Goal: Task Accomplishment & Management: Use online tool/utility

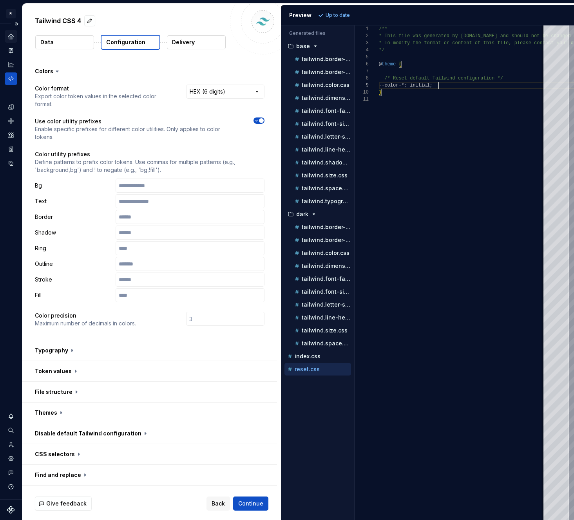
scroll to position [56, 60]
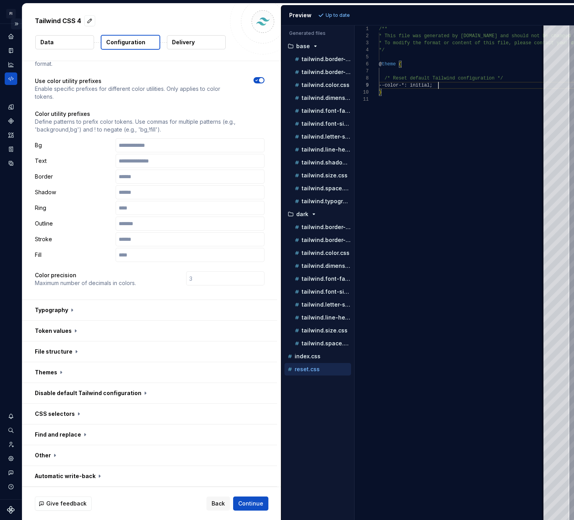
click at [20, 24] on button "Expand sidebar" at bounding box center [16, 23] width 11 height 11
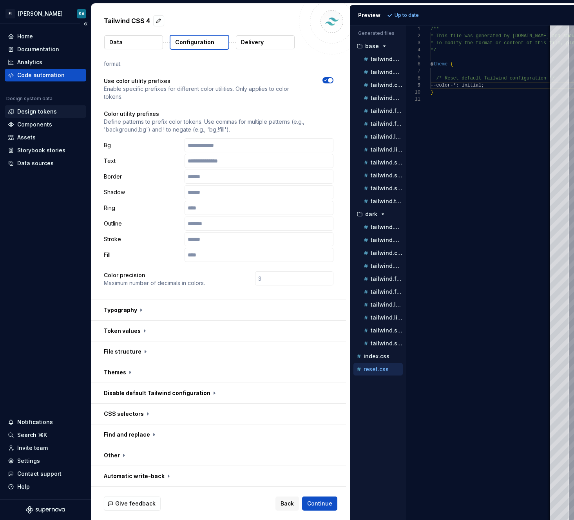
click at [33, 110] on div "Design tokens" at bounding box center [37, 112] width 40 height 8
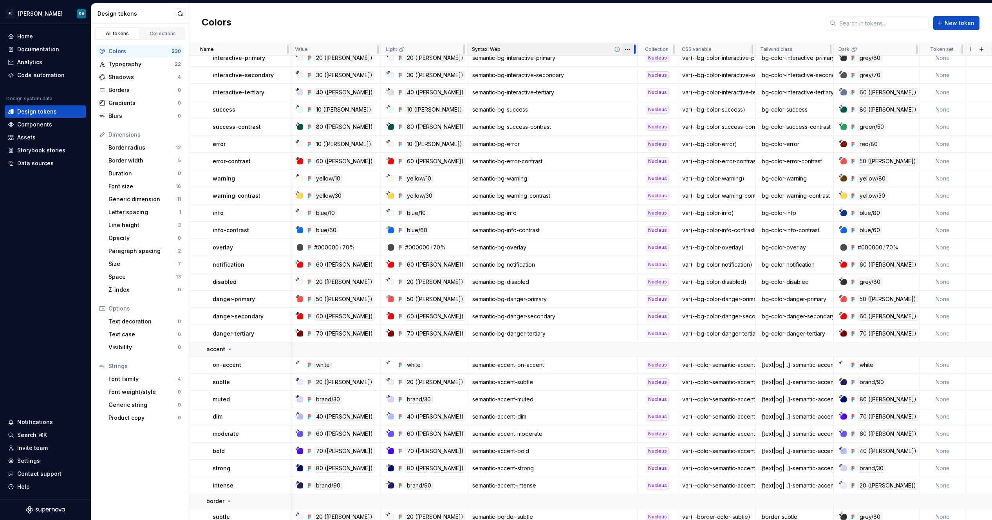
scroll to position [1495, 1]
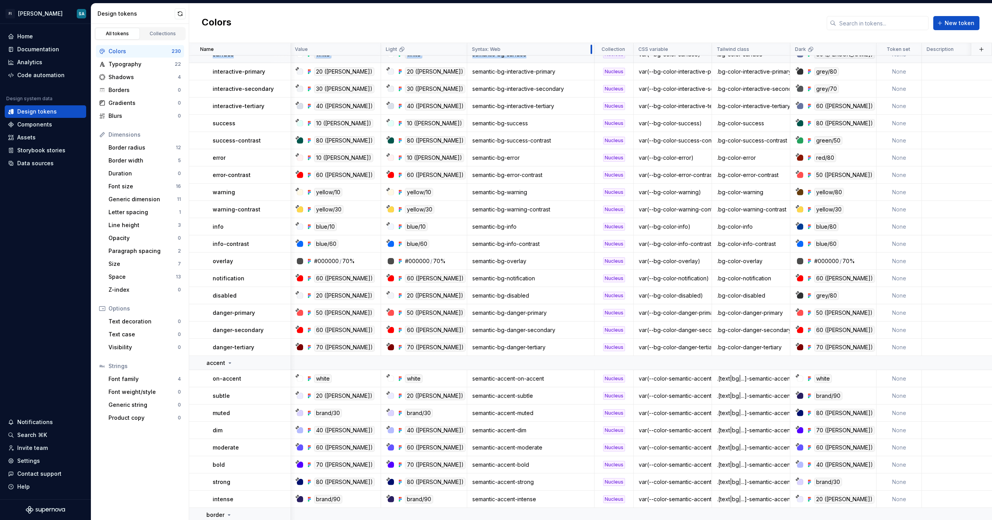
drag, startPoint x: 505, startPoint y: 49, endPoint x: 593, endPoint y: 60, distance: 88.0
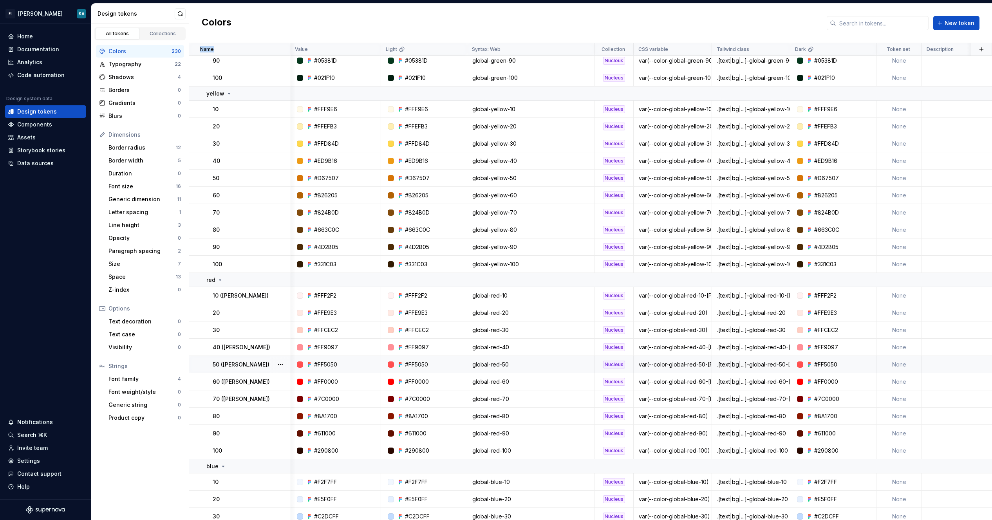
scroll to position [0, 1]
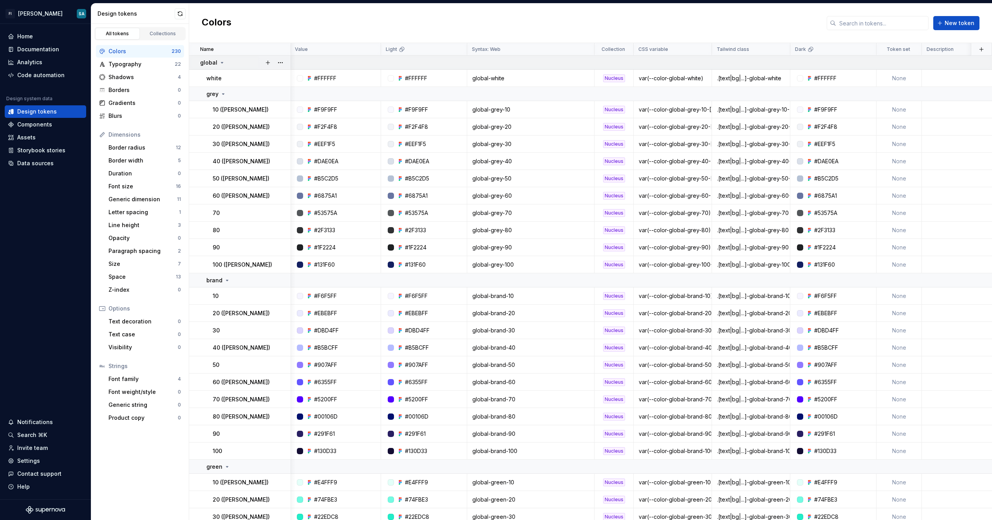
click at [221, 65] on icon at bounding box center [222, 63] width 6 height 6
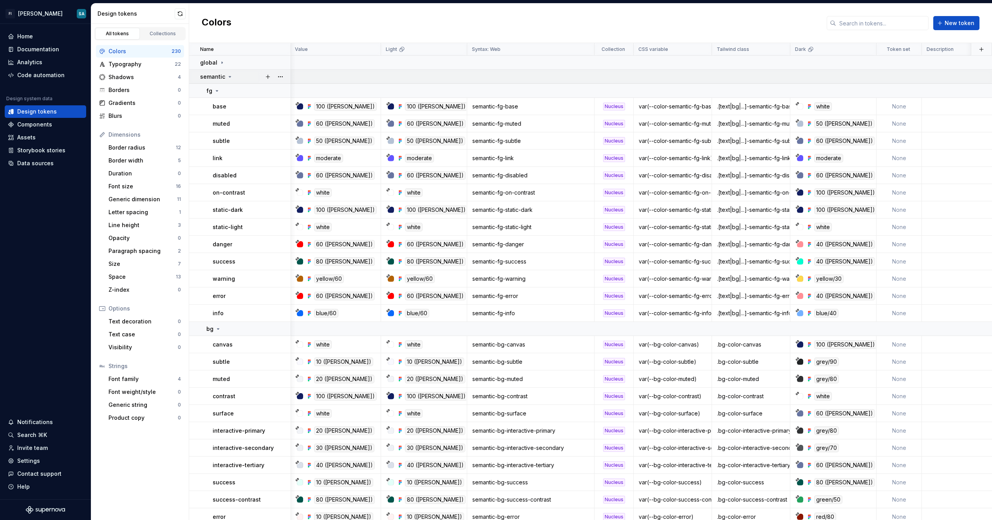
click at [228, 75] on icon at bounding box center [230, 77] width 6 height 6
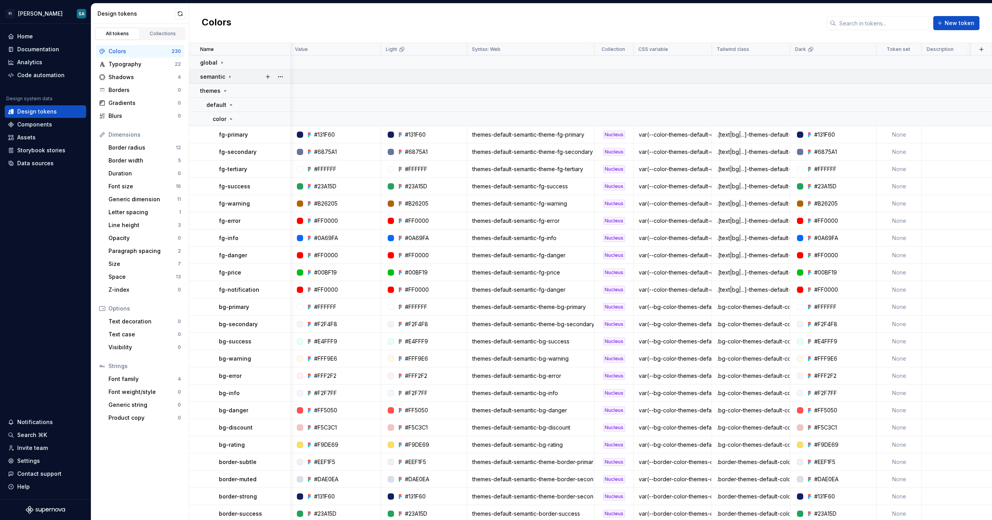
click at [228, 75] on icon at bounding box center [230, 77] width 6 height 6
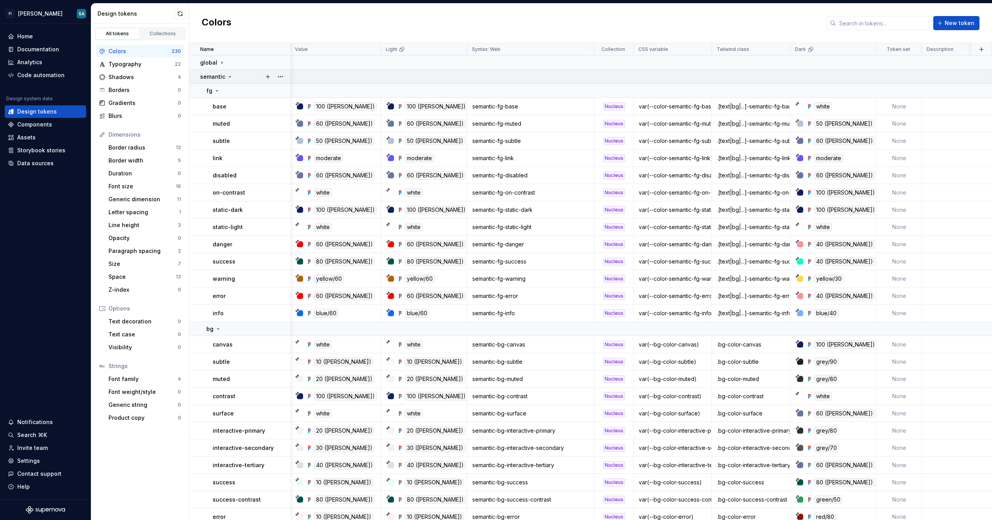
click at [230, 78] on icon at bounding box center [230, 77] width 6 height 6
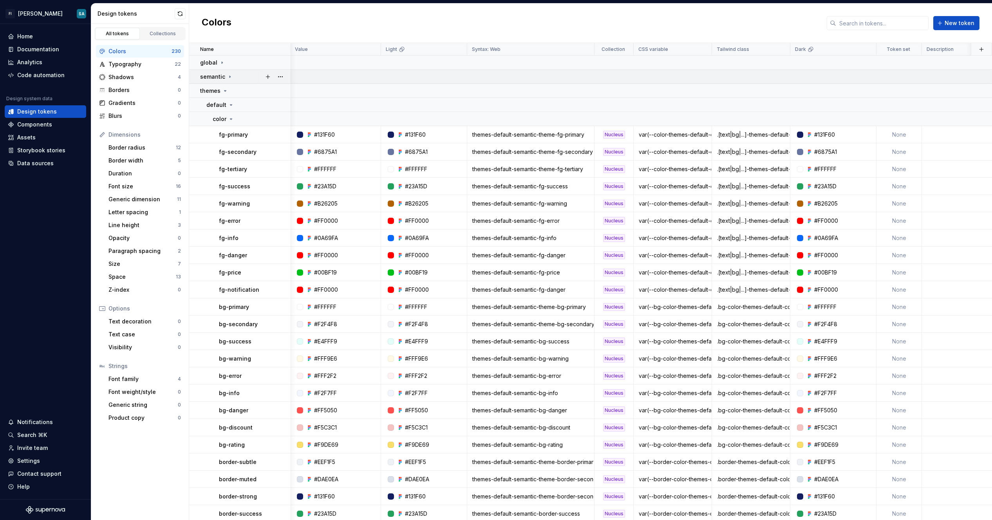
click at [230, 78] on icon at bounding box center [230, 77] width 6 height 6
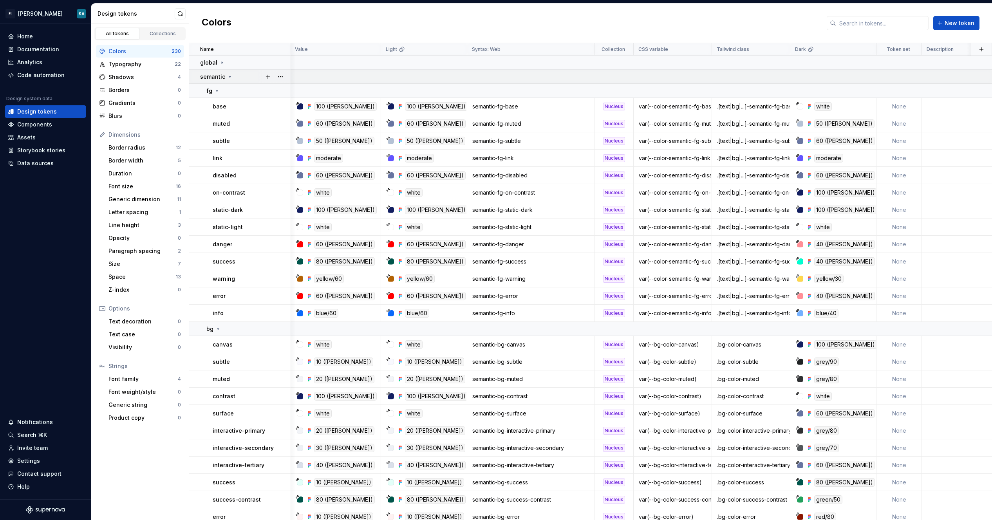
click at [230, 78] on icon at bounding box center [230, 77] width 6 height 6
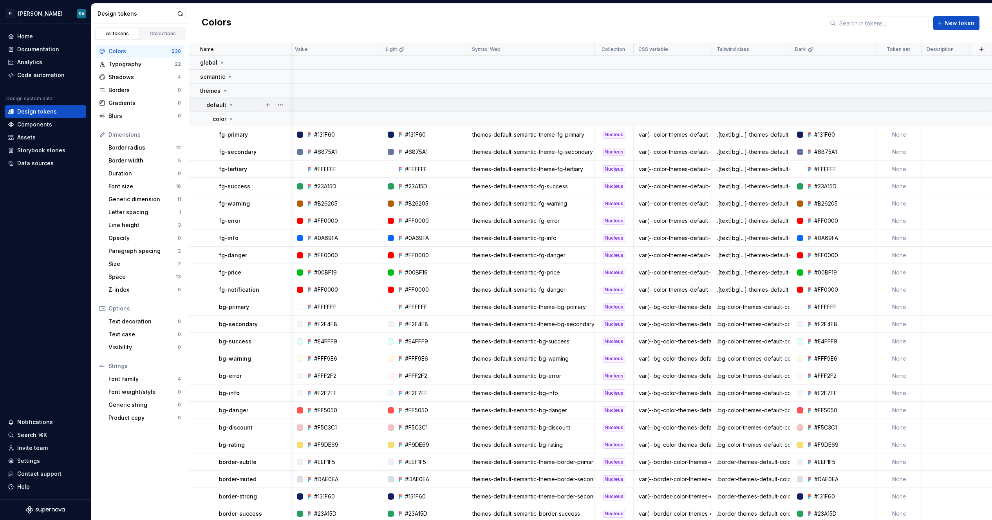
click at [230, 104] on icon at bounding box center [231, 105] width 6 height 6
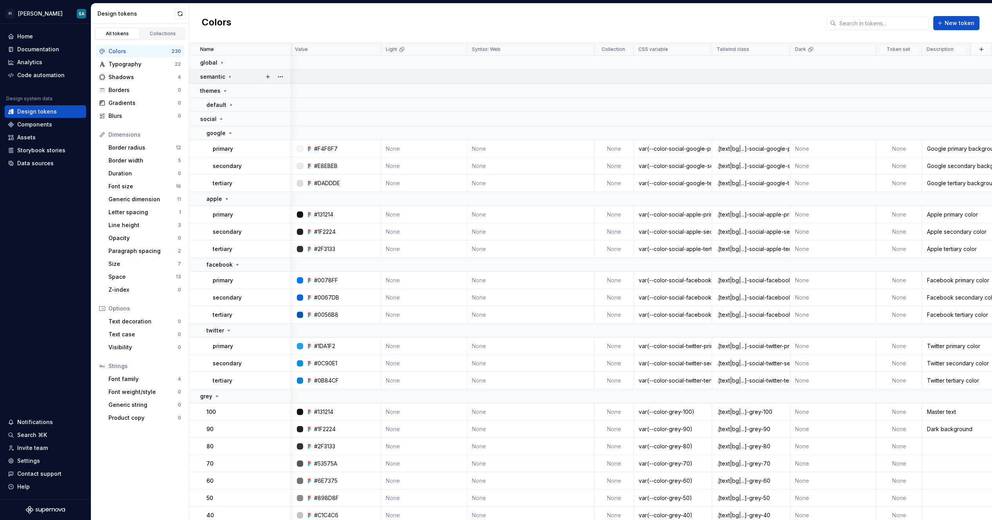
click at [232, 78] on div "semantic" at bounding box center [245, 77] width 90 height 8
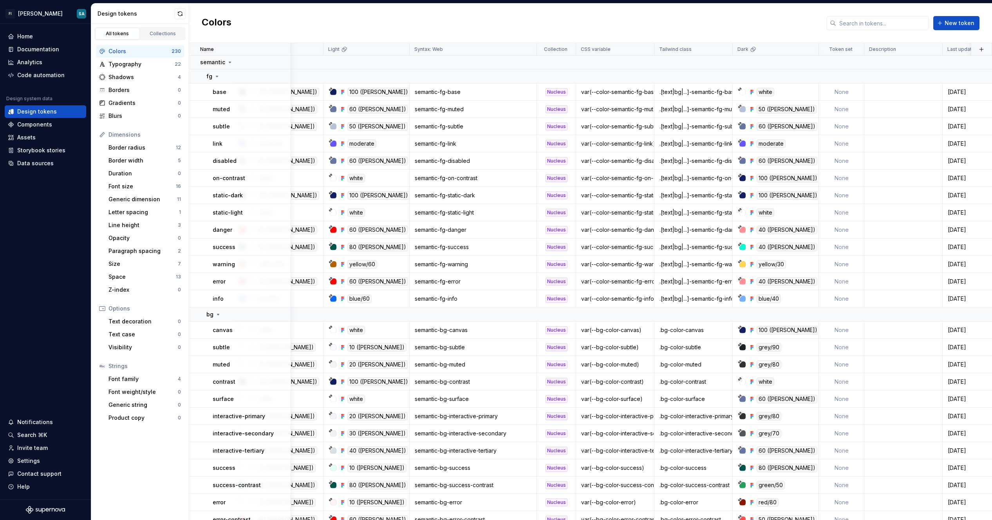
scroll to position [14, 59]
click at [573, 48] on div "Dark" at bounding box center [776, 49] width 86 height 13
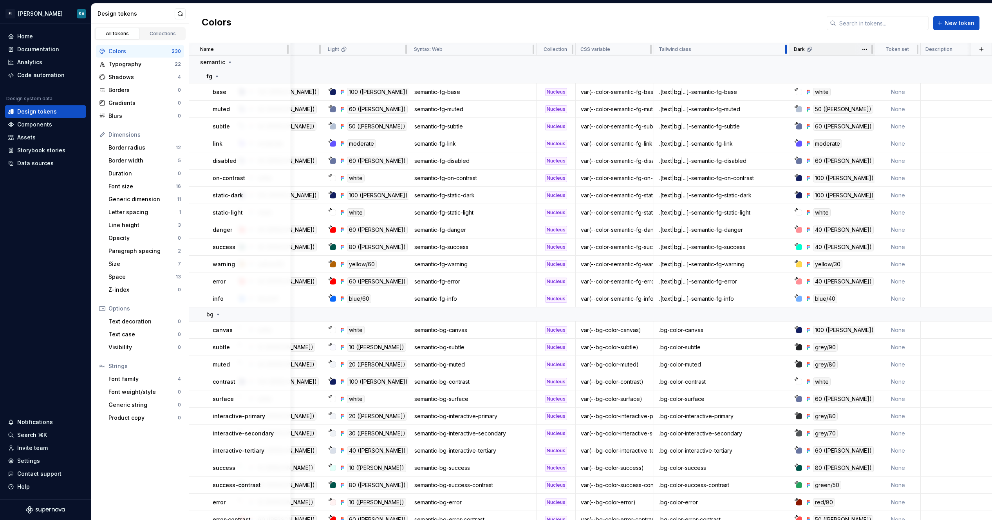
scroll to position [0, 59]
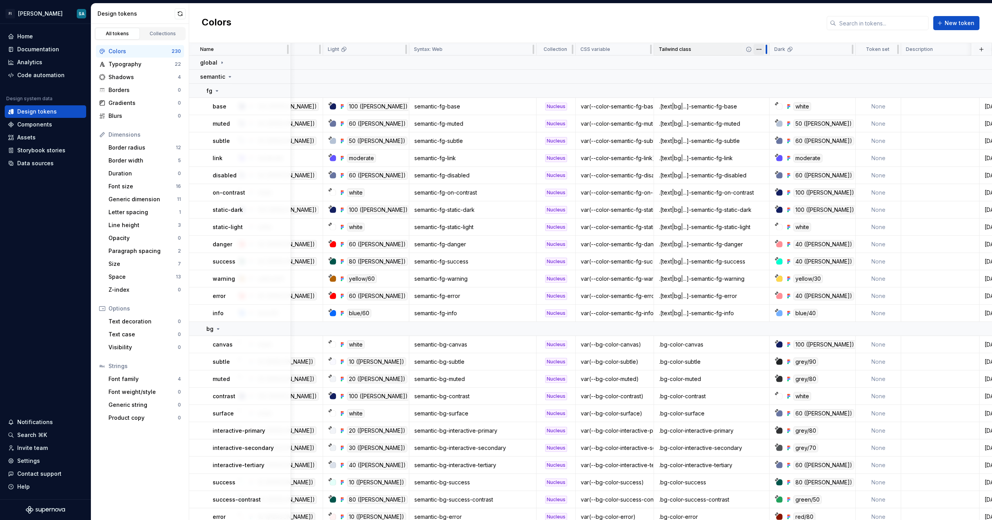
drag, startPoint x: 731, startPoint y: 49, endPoint x: 768, endPoint y: 52, distance: 37.3
click at [573, 52] on div at bounding box center [766, 49] width 6 height 13
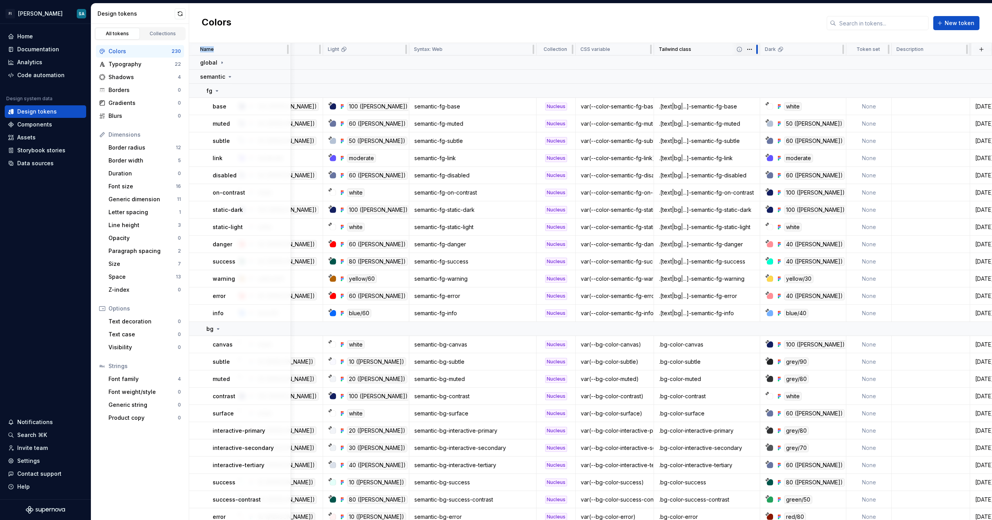
drag, startPoint x: 768, startPoint y: 52, endPoint x: 758, endPoint y: 50, distance: 9.6
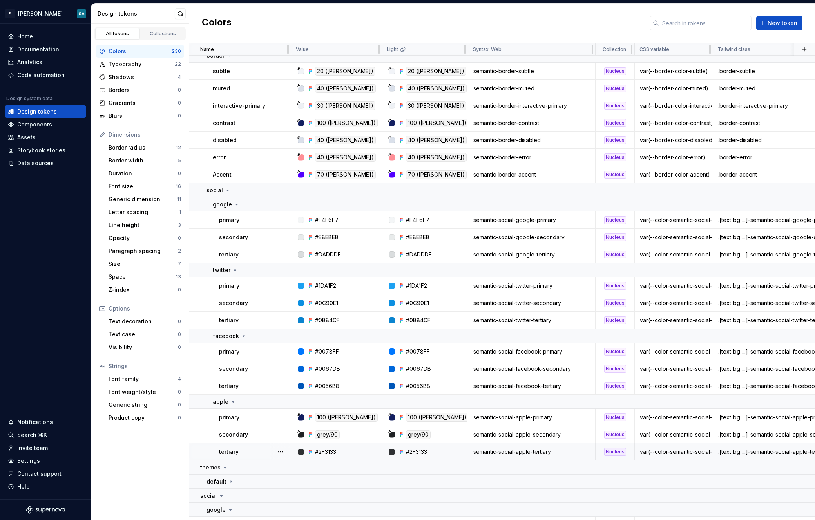
scroll to position [837, 0]
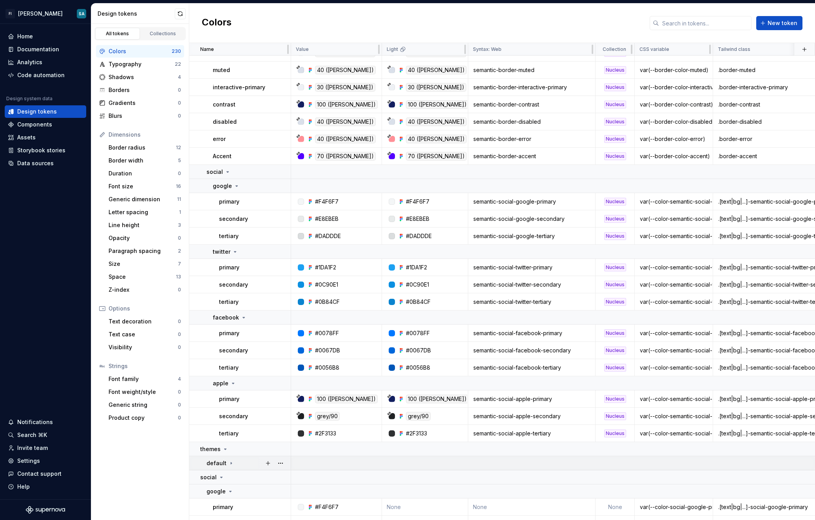
click at [232, 463] on icon at bounding box center [231, 463] width 6 height 6
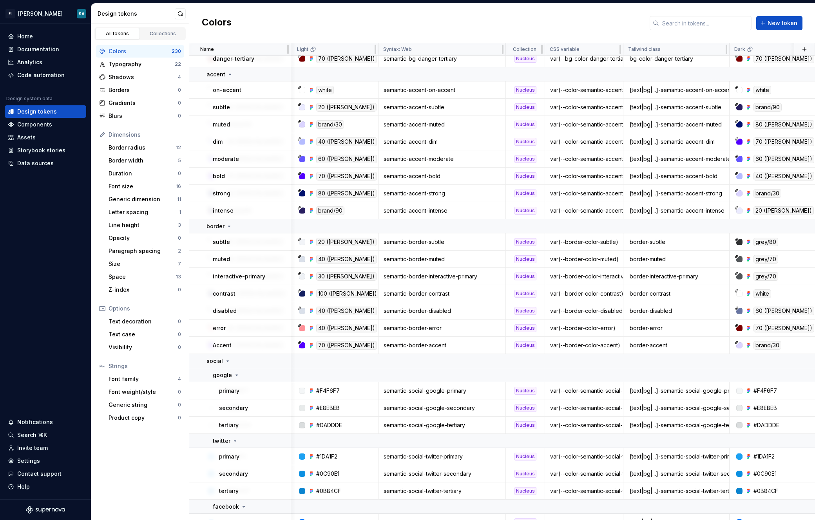
scroll to position [0, 90]
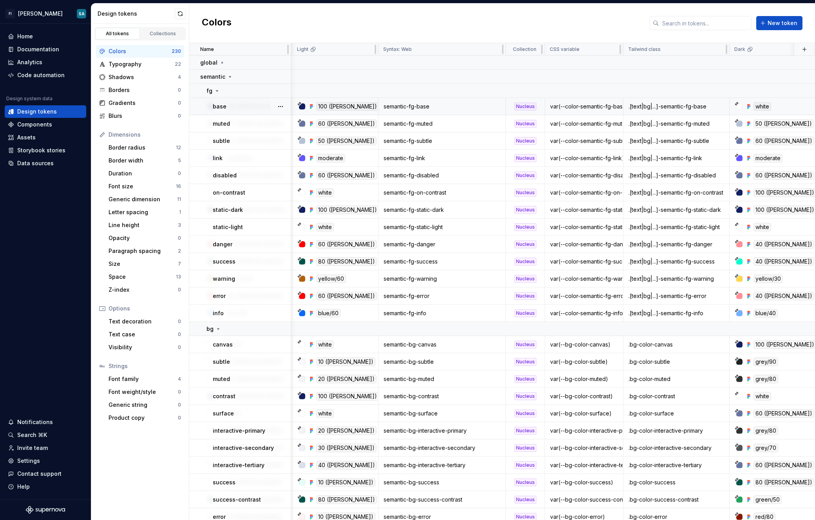
click at [338, 106] on div "100 ([PERSON_NAME])" at bounding box center [347, 106] width 63 height 9
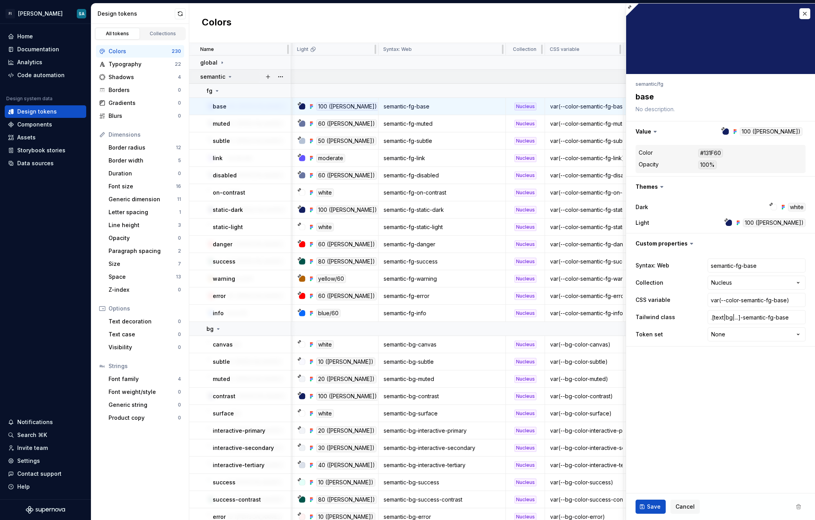
click at [209, 75] on p "semantic" at bounding box center [212, 77] width 25 height 8
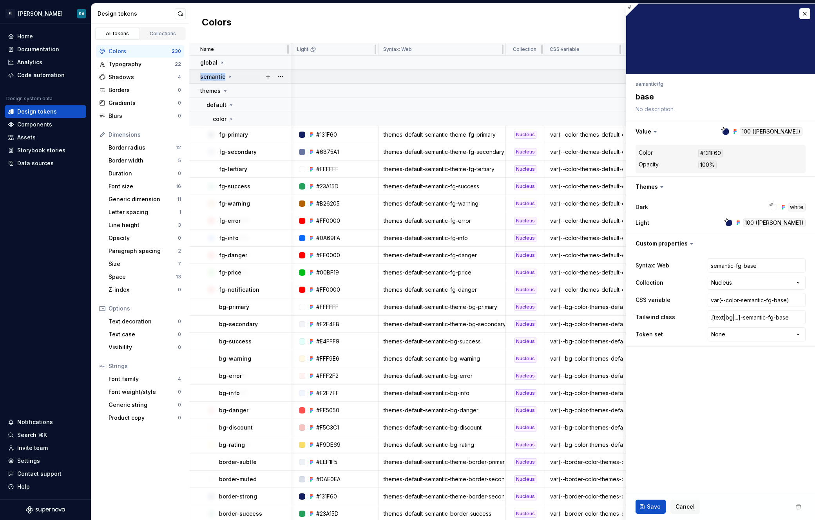
click at [209, 75] on p "semantic" at bounding box center [212, 77] width 25 height 8
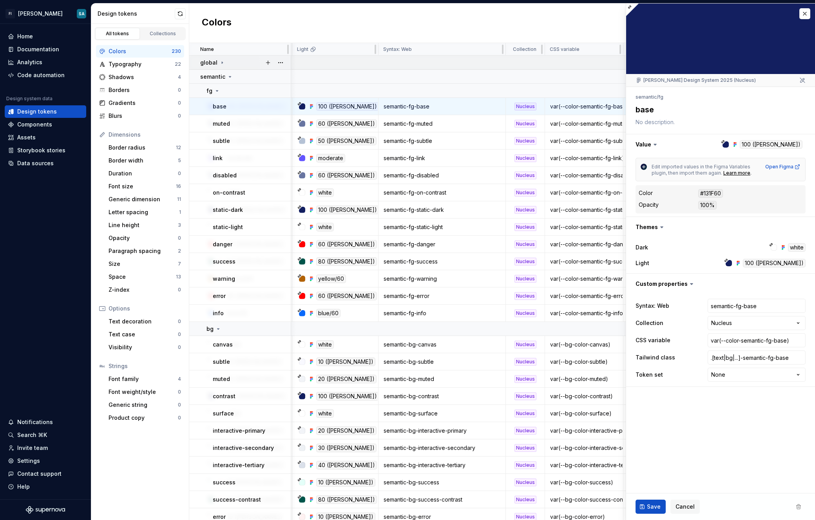
click at [215, 62] on p "global" at bounding box center [208, 63] width 17 height 8
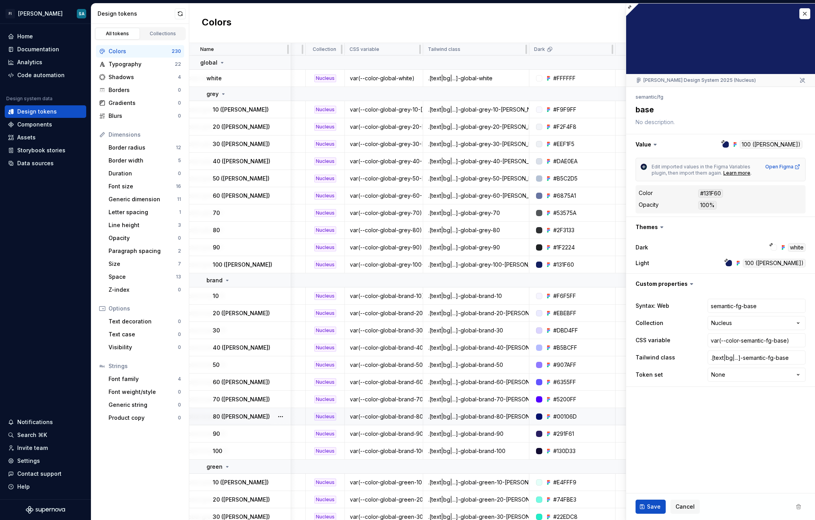
scroll to position [0, 294]
click at [536, 452] on div at bounding box center [539, 451] width 6 height 6
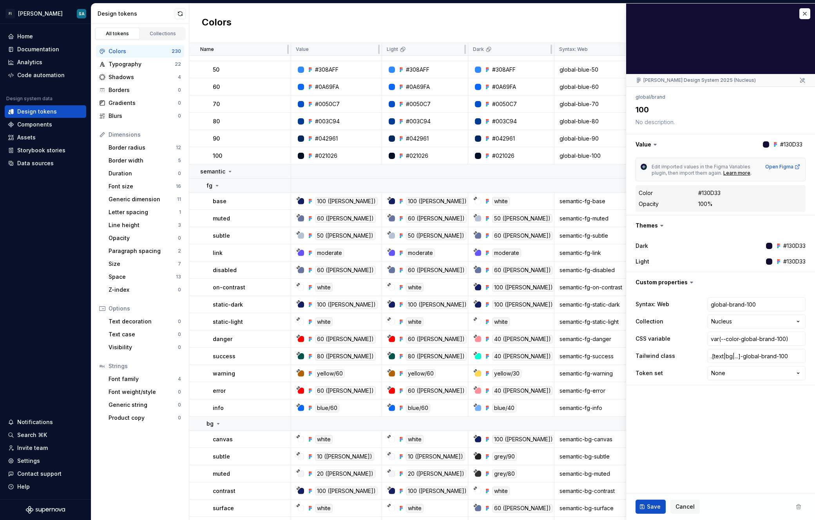
scroll to position [1057, 0]
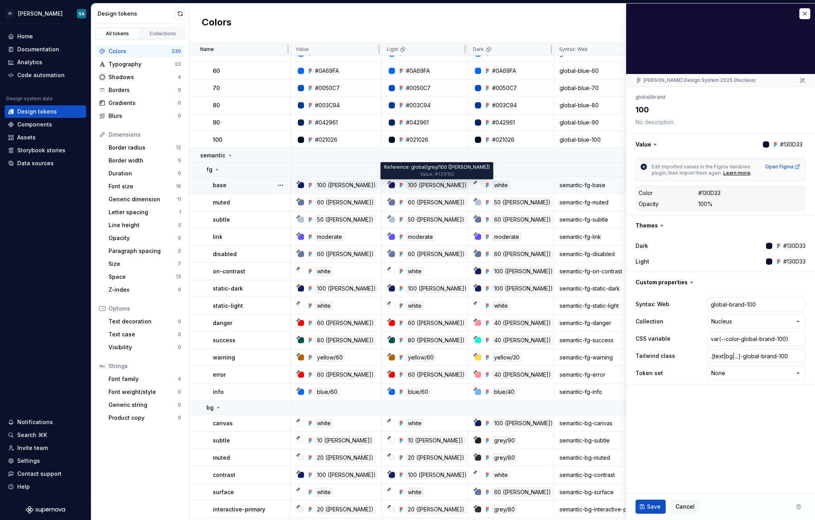
click at [428, 183] on div "100 ([PERSON_NAME])" at bounding box center [437, 185] width 63 height 9
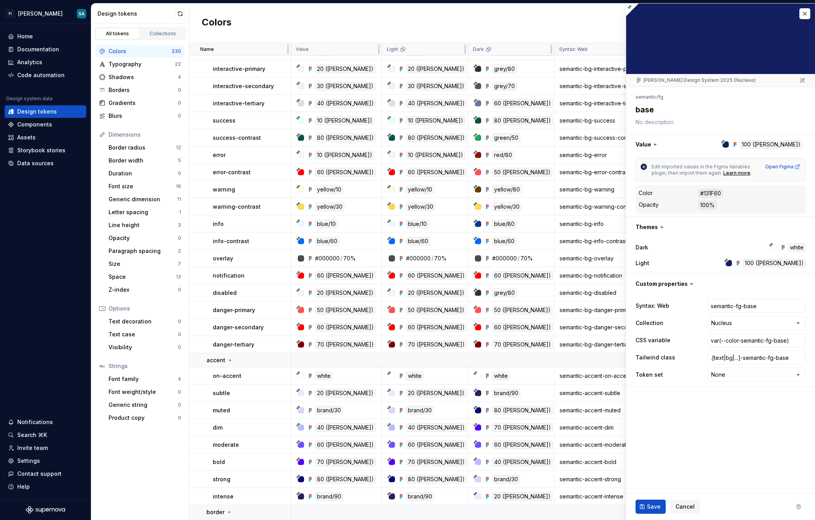
scroll to position [1503, 0]
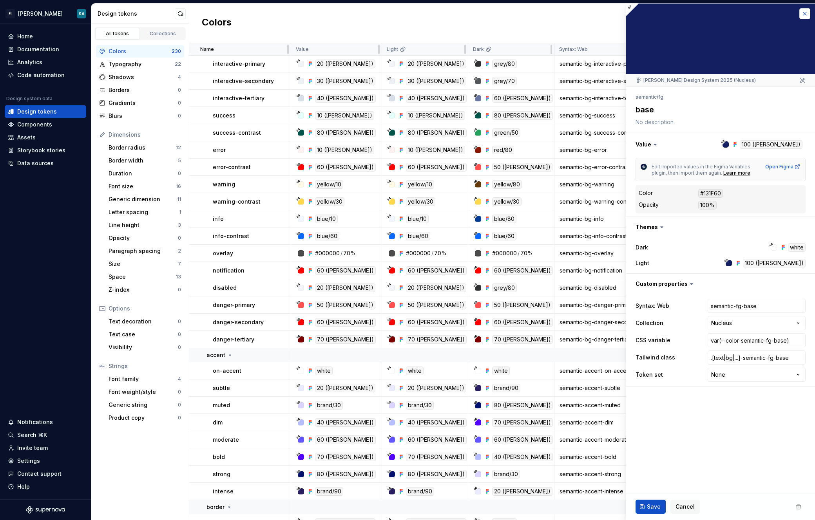
click at [573, 12] on button "button" at bounding box center [804, 13] width 11 height 11
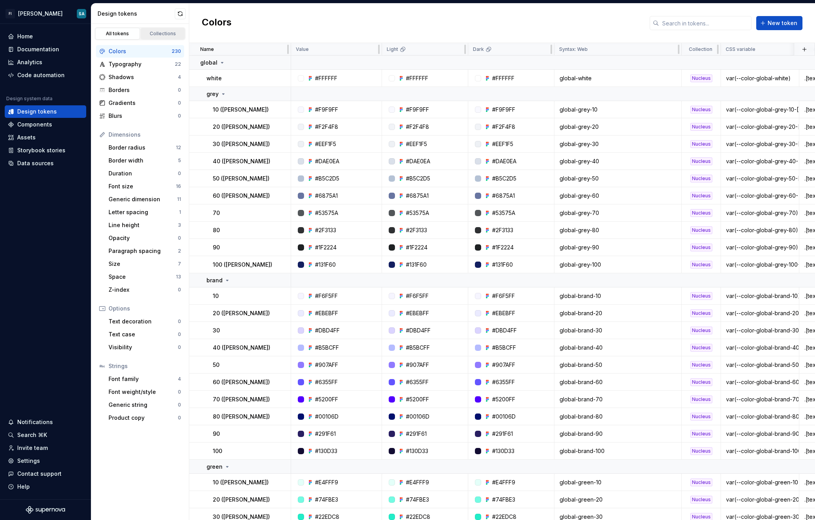
click at [160, 36] on div "Collections" at bounding box center [162, 34] width 39 height 6
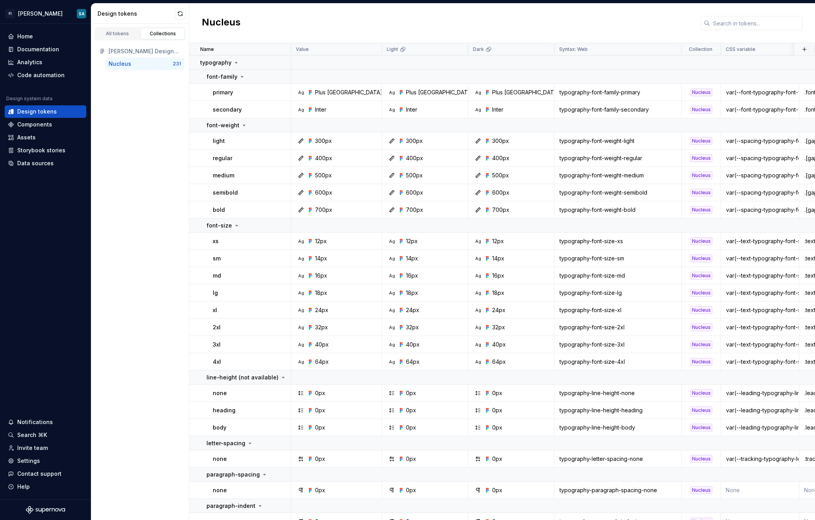
click at [145, 60] on div "Nucleus" at bounding box center [141, 64] width 64 height 8
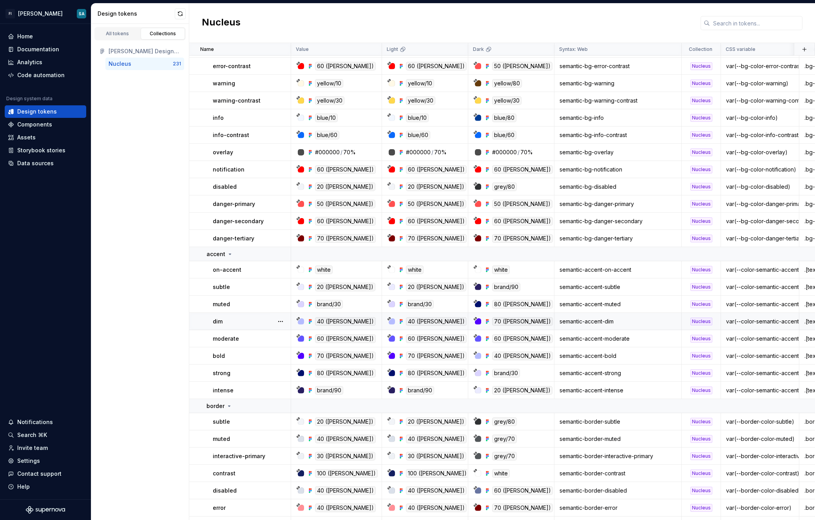
scroll to position [2084, 0]
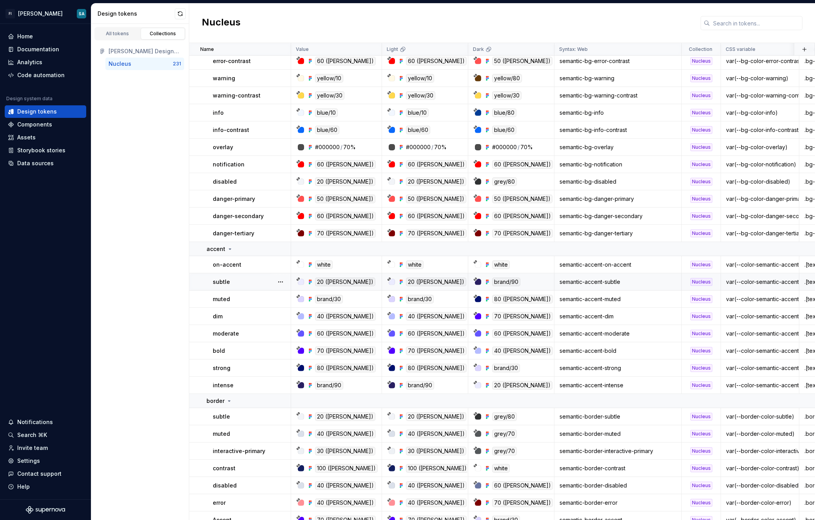
click at [478, 281] on div at bounding box center [478, 282] width 6 height 6
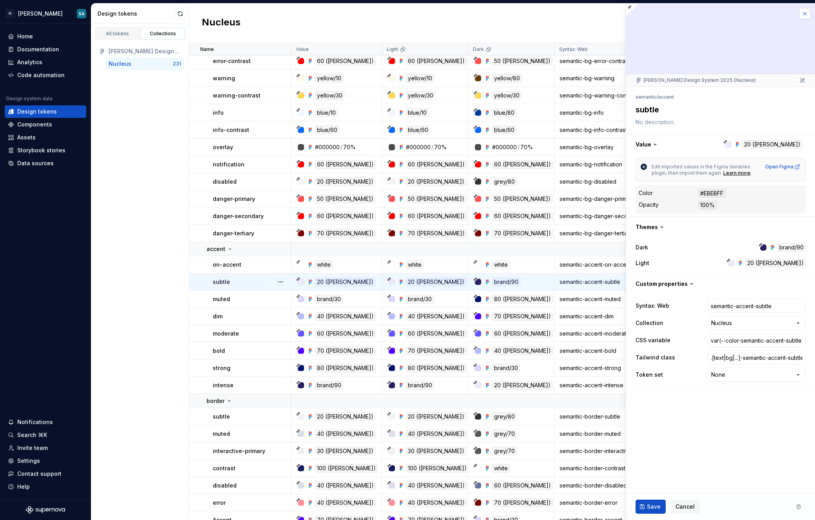
click at [573, 13] on button "button" at bounding box center [804, 13] width 11 height 11
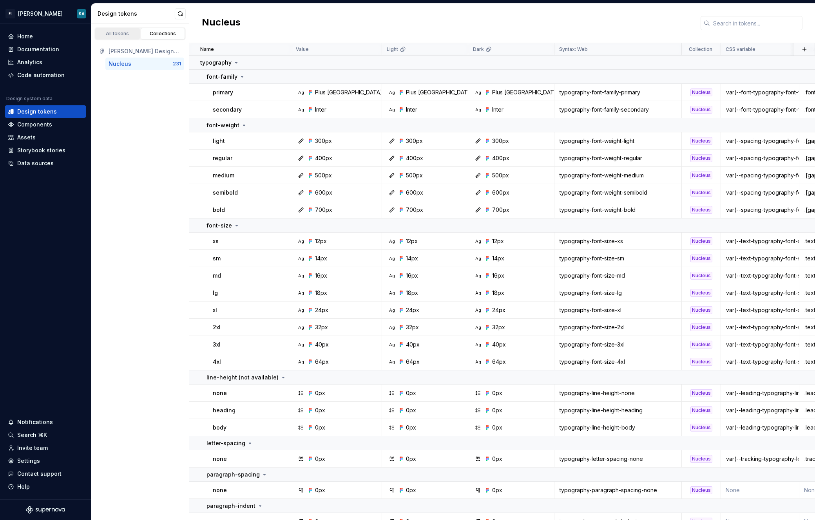
click at [116, 33] on div "All tokens" at bounding box center [117, 34] width 39 height 6
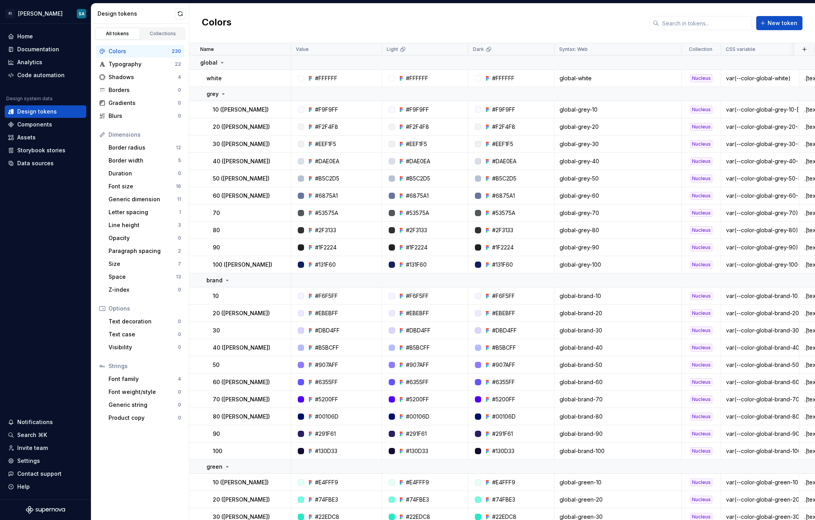
click at [121, 36] on div "All tokens" at bounding box center [117, 34] width 39 height 6
click at [222, 65] on icon at bounding box center [222, 63] width 6 height 6
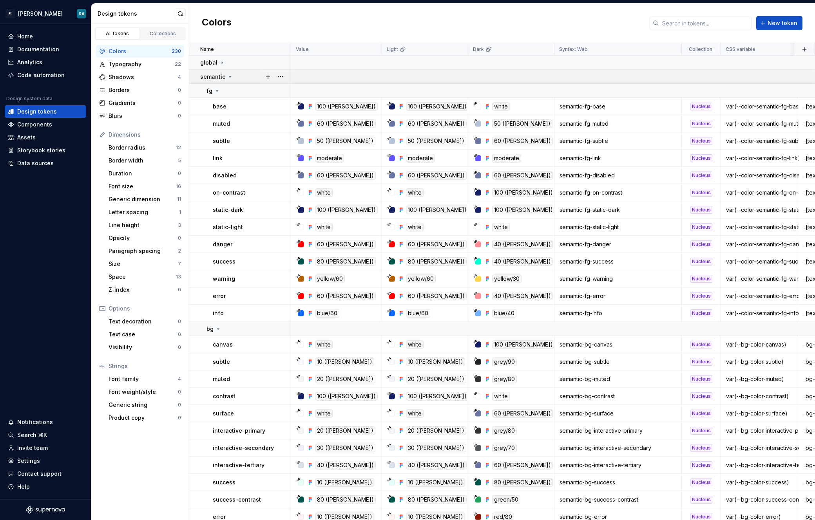
click at [229, 76] on icon at bounding box center [230, 77] width 6 height 6
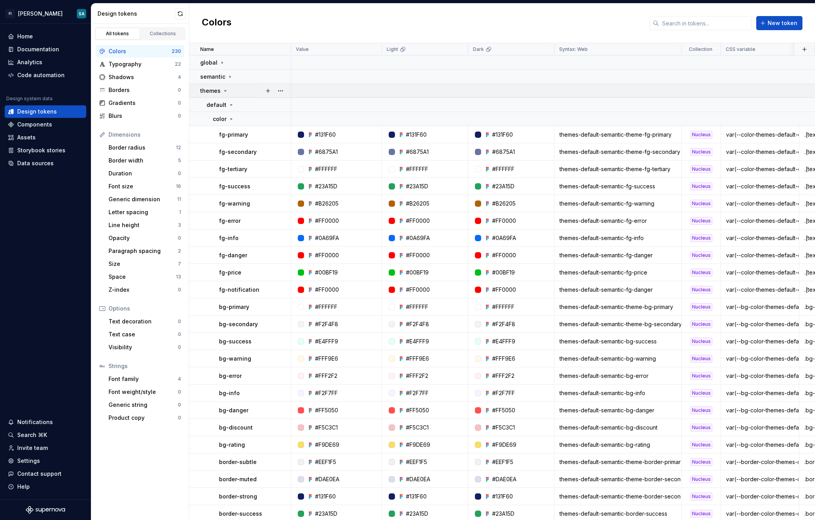
click at [222, 90] on icon at bounding box center [225, 91] width 6 height 6
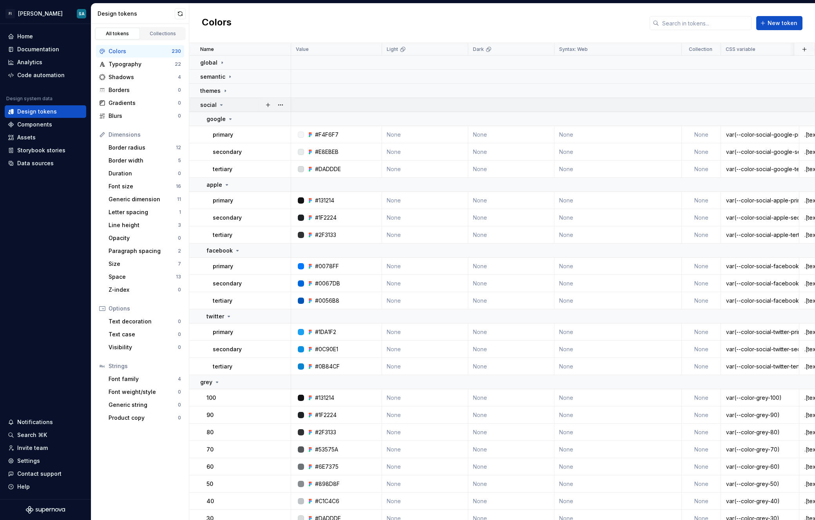
click at [222, 105] on icon at bounding box center [221, 105] width 6 height 6
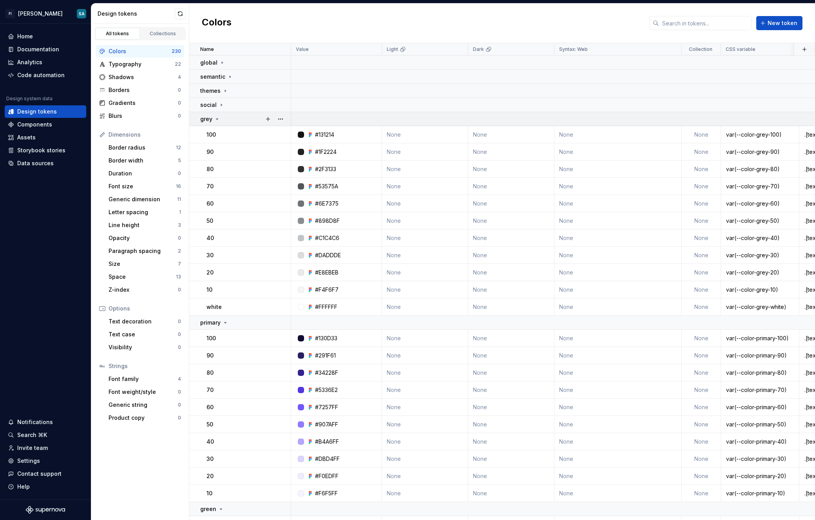
click at [221, 118] on div "grey" at bounding box center [245, 119] width 90 height 8
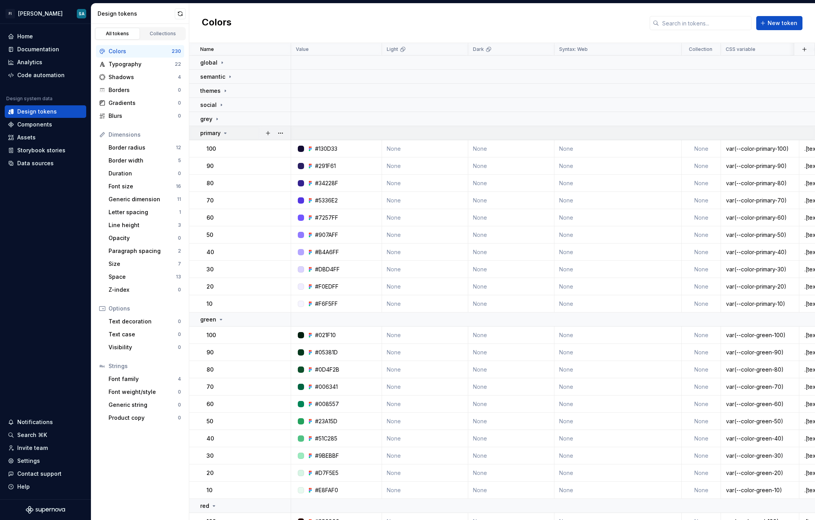
click at [223, 132] on icon at bounding box center [225, 133] width 6 height 6
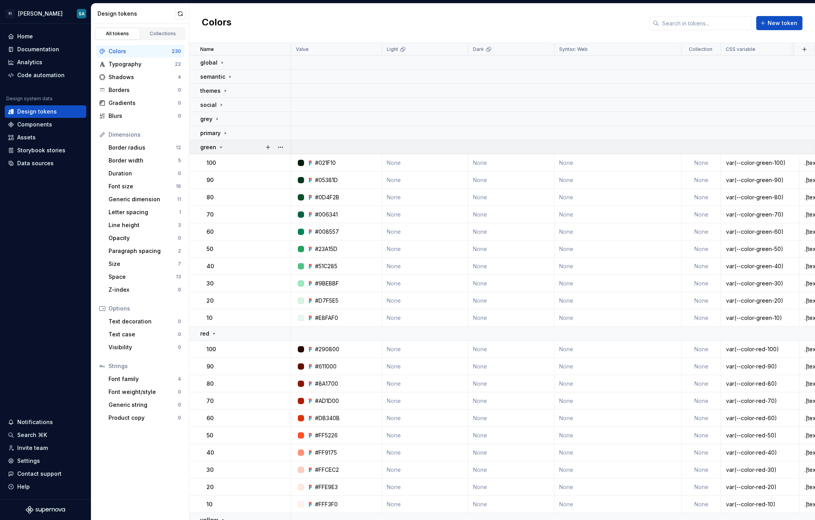
click at [227, 147] on div "green" at bounding box center [245, 147] width 90 height 8
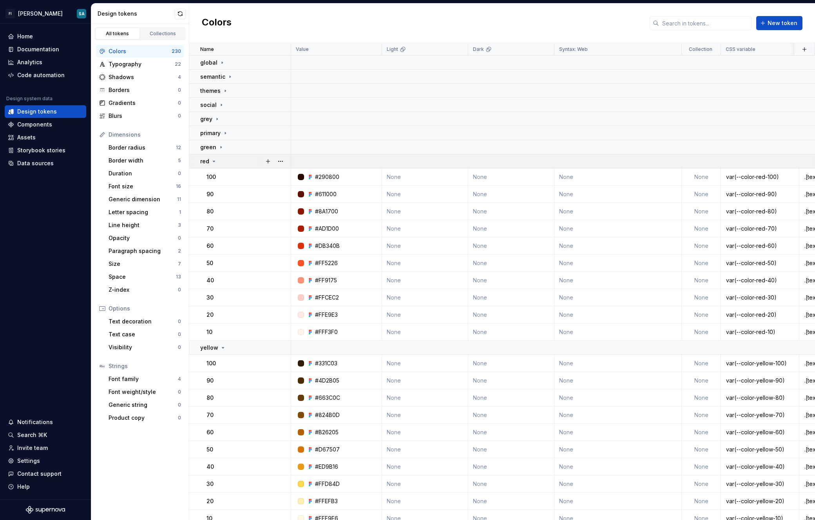
click at [229, 165] on div "red" at bounding box center [245, 161] width 90 height 8
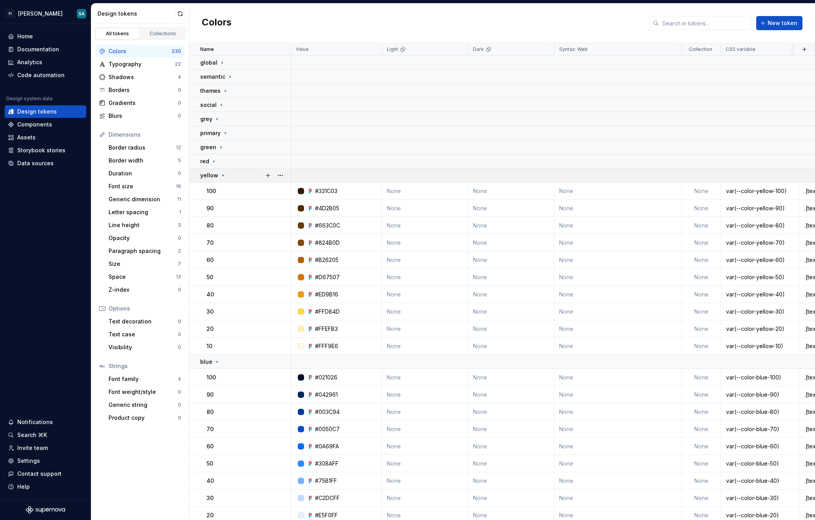
click at [231, 177] on div "yellow" at bounding box center [245, 176] width 90 height 8
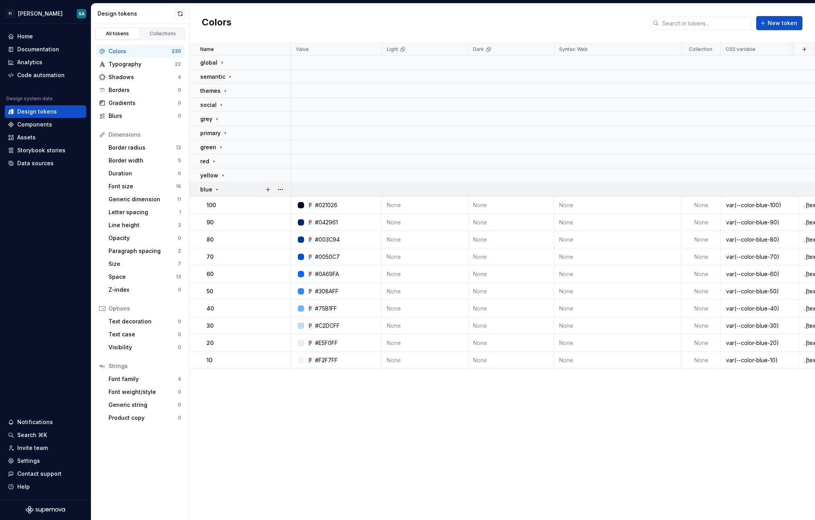
click at [235, 192] on div "blue" at bounding box center [245, 190] width 90 height 8
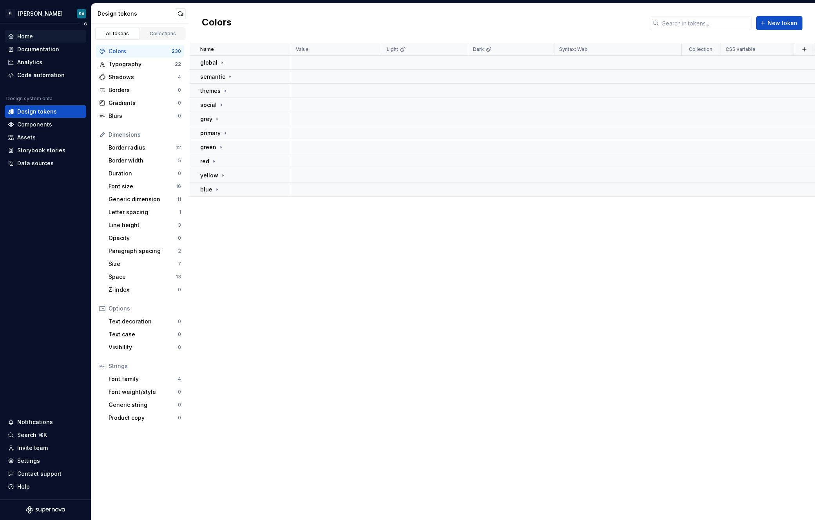
click at [32, 36] on div "Home" at bounding box center [25, 37] width 16 height 8
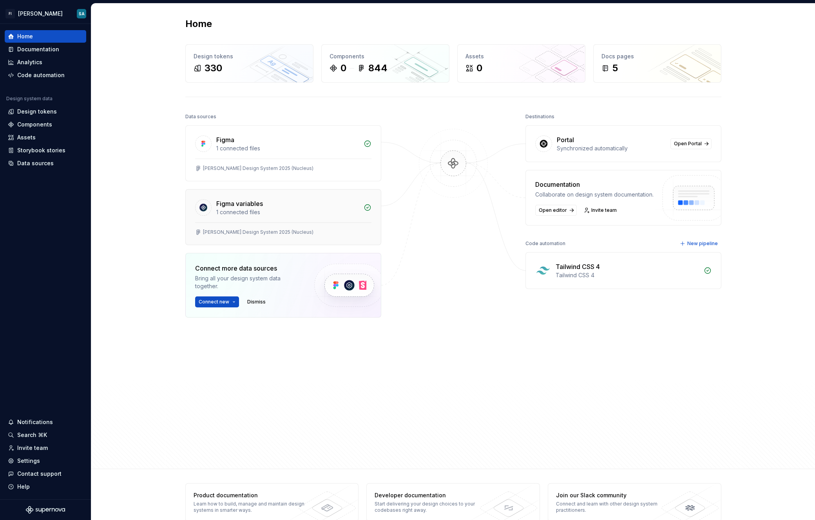
click at [234, 199] on div "Figma variables" at bounding box center [239, 203] width 47 height 9
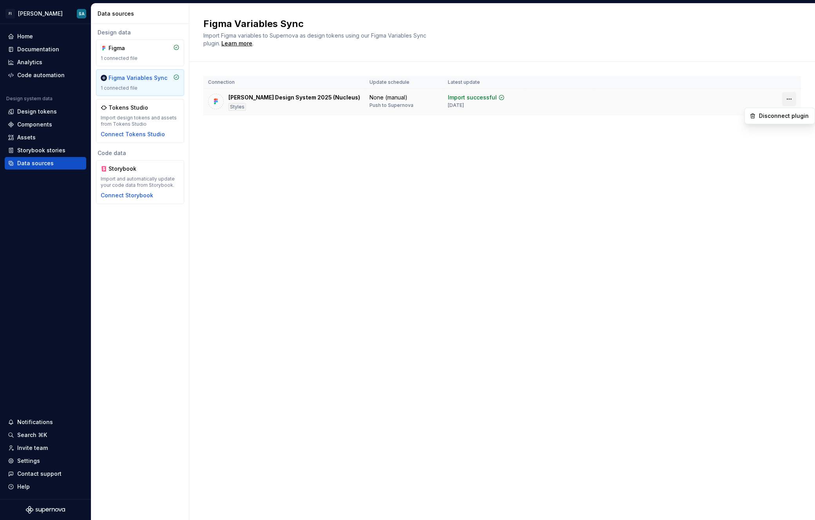
click at [573, 100] on html "FI Stan SA Home Documentation Analytics Code automation Design system data Desi…" at bounding box center [407, 260] width 815 height 520
click at [365, 88] on html "FI Stan SA Home Documentation Analytics Code automation Design system data Desi…" at bounding box center [407, 260] width 815 height 520
click at [124, 44] on div "Figma" at bounding box center [128, 48] width 38 height 8
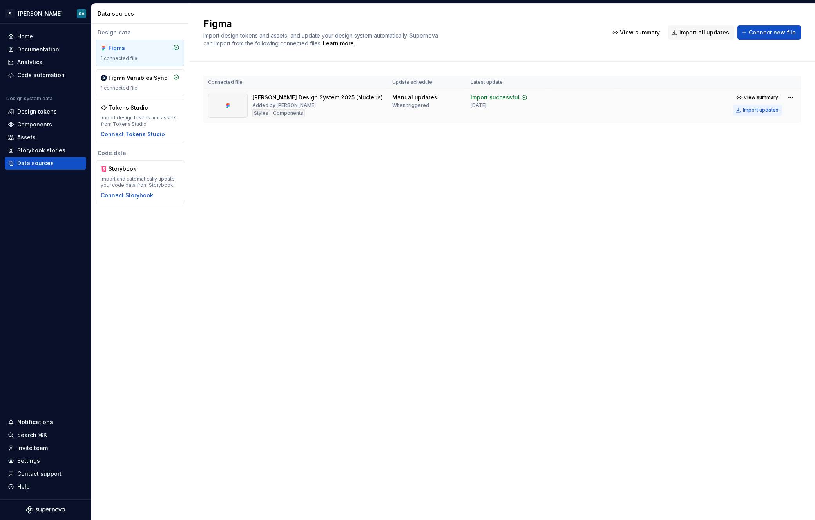
click at [573, 112] on div "Import updates" at bounding box center [761, 110] width 36 height 6
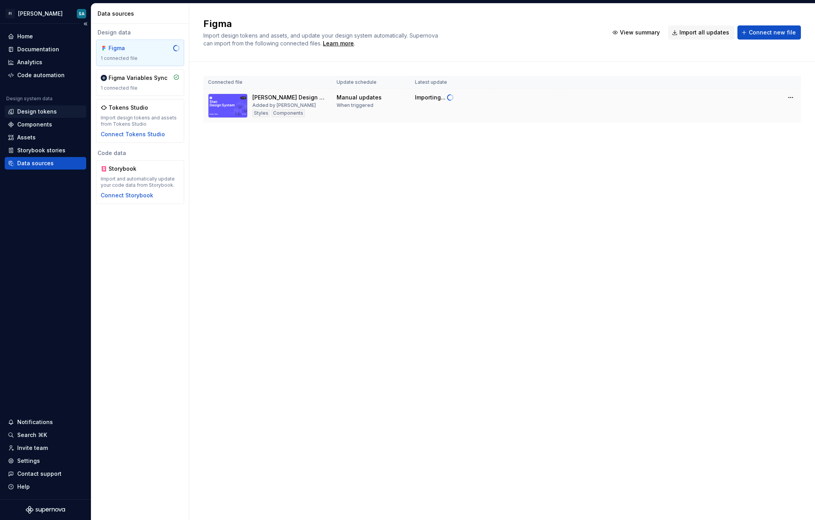
click at [35, 107] on div "Design tokens" at bounding box center [45, 111] width 81 height 13
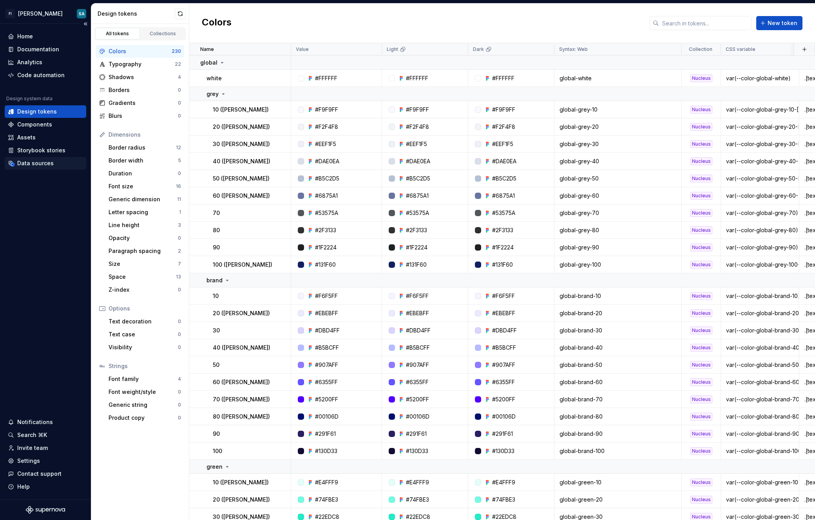
click at [33, 162] on div "Data sources" at bounding box center [35, 163] width 36 height 8
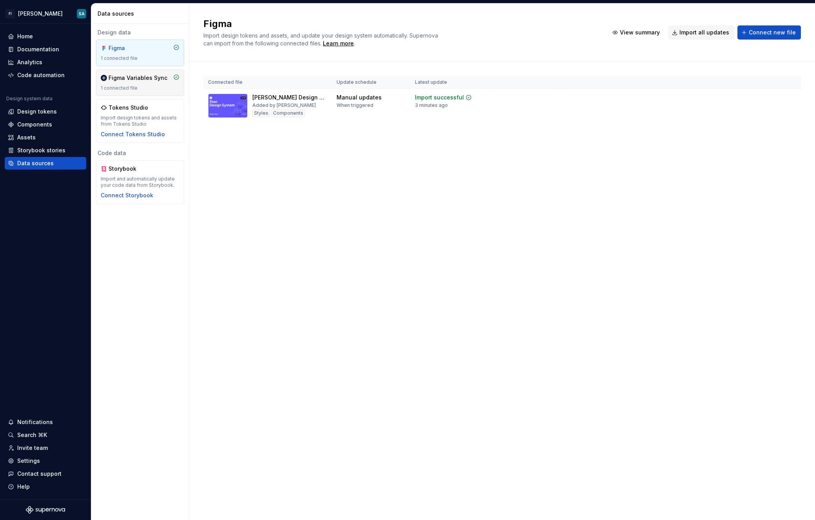
click at [121, 85] on div "1 connected file" at bounding box center [140, 88] width 79 height 6
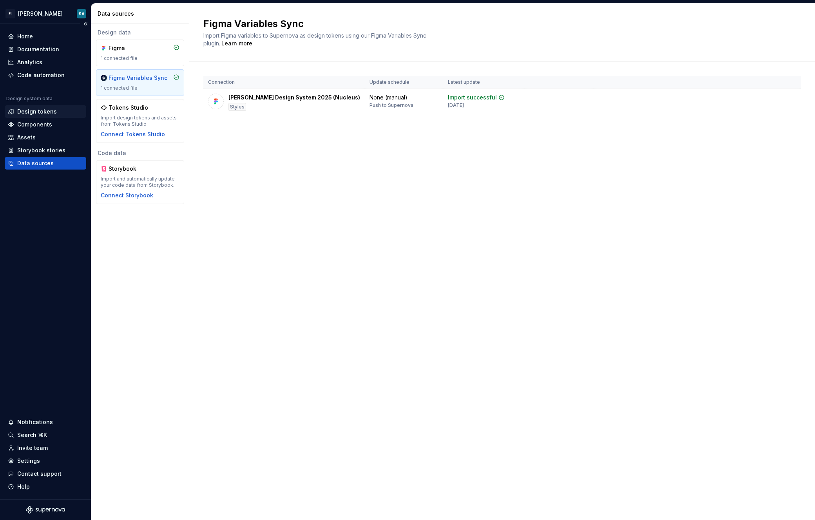
click at [38, 112] on div "Design tokens" at bounding box center [37, 112] width 40 height 8
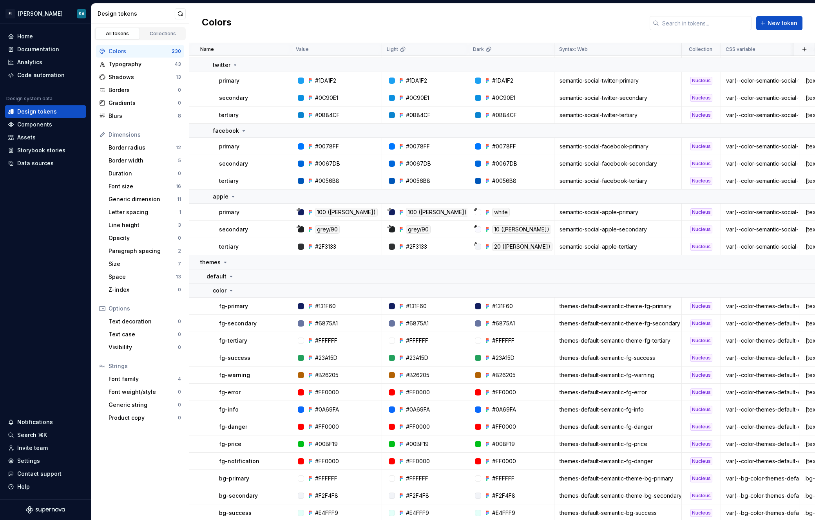
scroll to position [2366, 0]
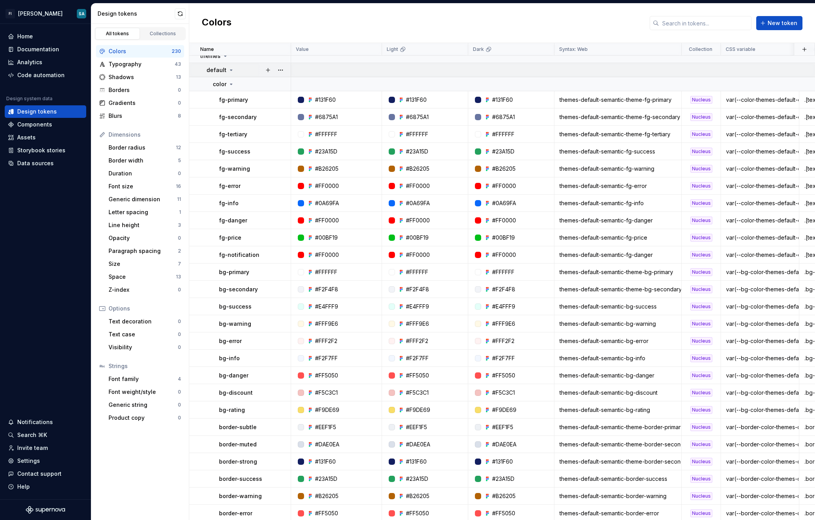
click at [228, 73] on div "default" at bounding box center [220, 70] width 28 height 8
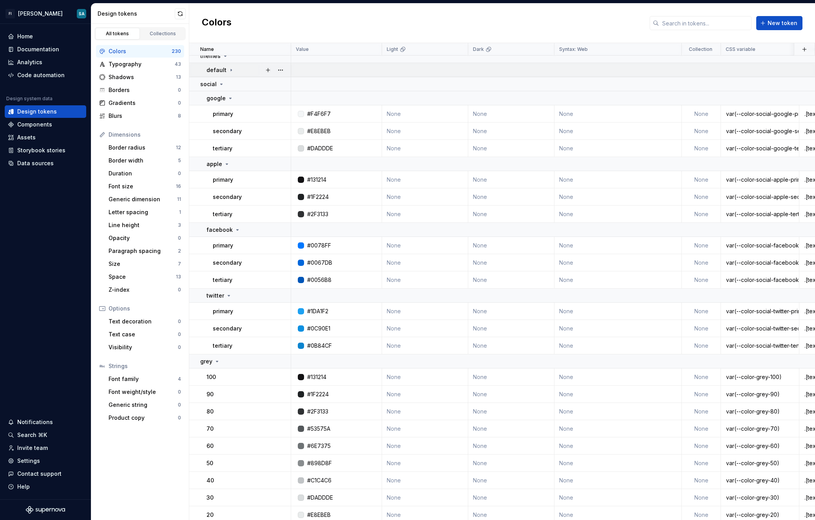
click at [229, 72] on icon at bounding box center [231, 70] width 6 height 6
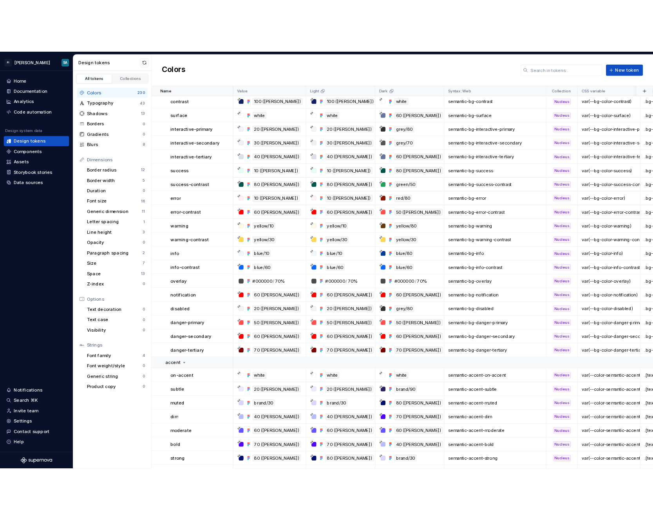
scroll to position [705, 0]
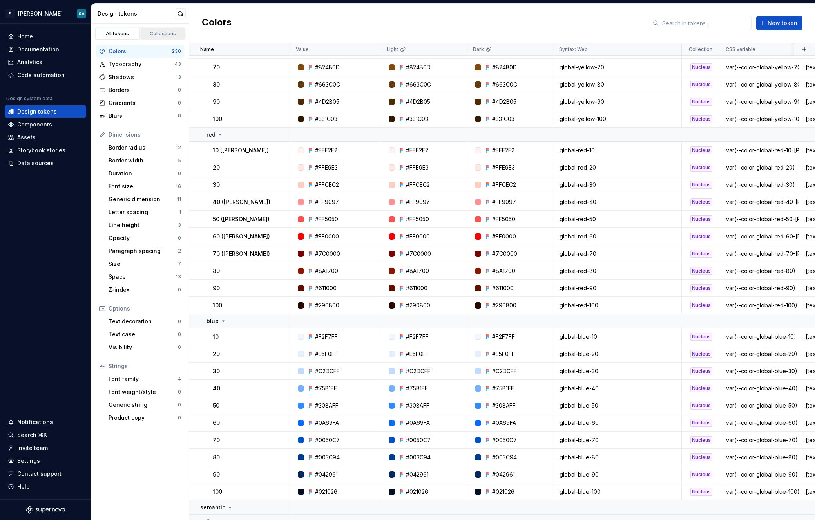
click at [154, 33] on div "Collections" at bounding box center [162, 34] width 39 height 6
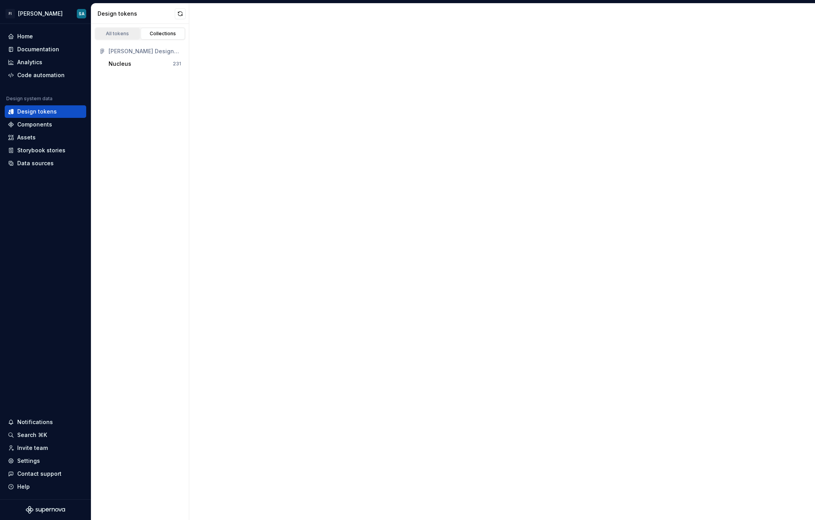
click at [120, 33] on div "All tokens" at bounding box center [117, 34] width 39 height 6
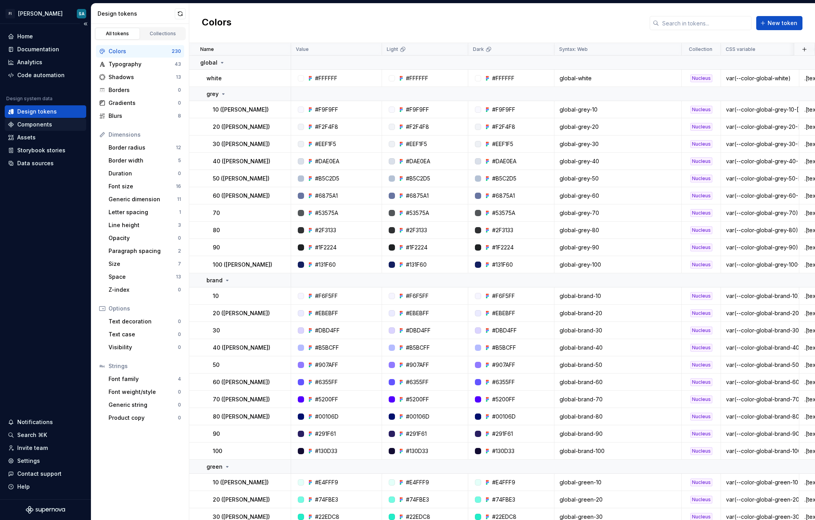
click at [45, 122] on div "Components" at bounding box center [34, 125] width 35 height 8
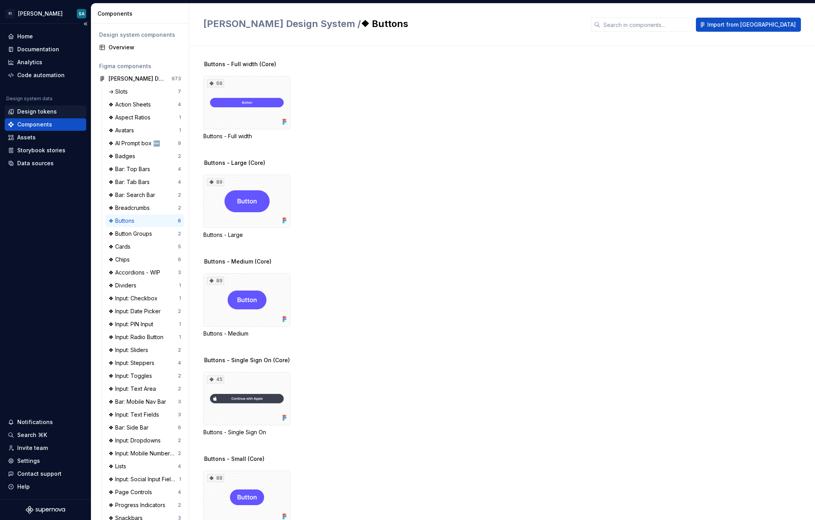
click at [47, 113] on div "Design tokens" at bounding box center [37, 112] width 40 height 8
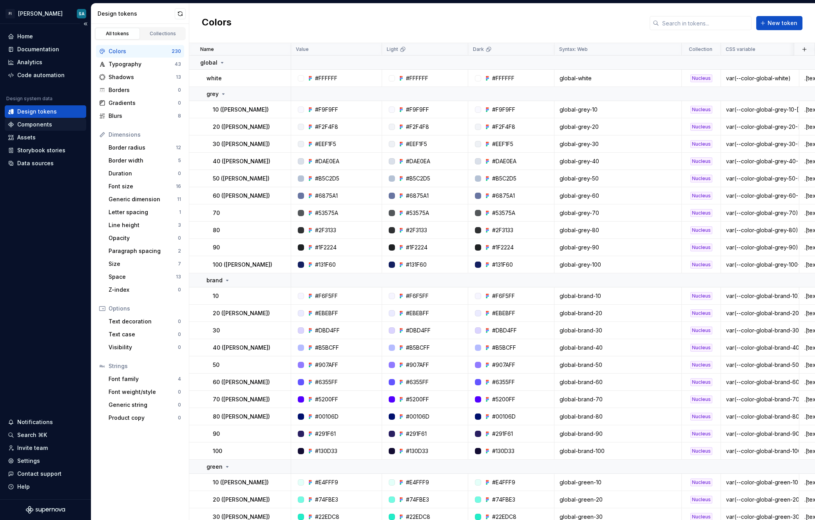
click at [36, 127] on div "Components" at bounding box center [34, 125] width 35 height 8
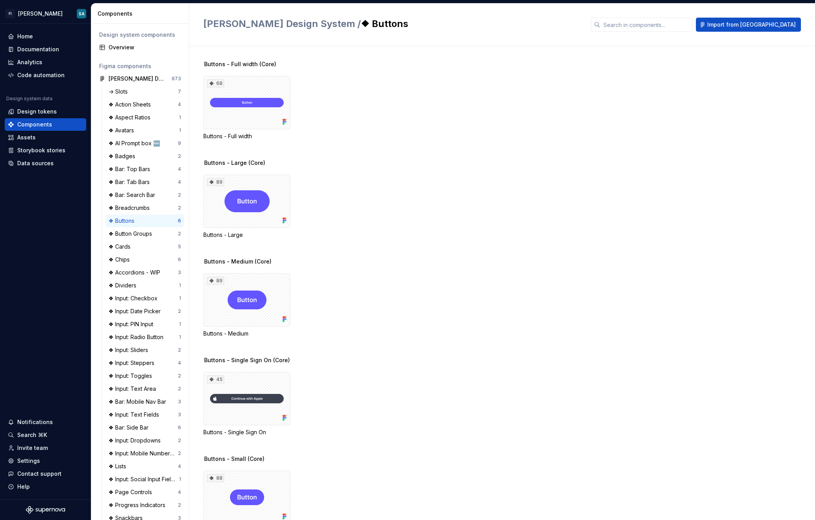
click at [134, 221] on div "❖ Buttons" at bounding box center [123, 221] width 29 height 8
click at [251, 109] on div "68" at bounding box center [246, 102] width 87 height 53
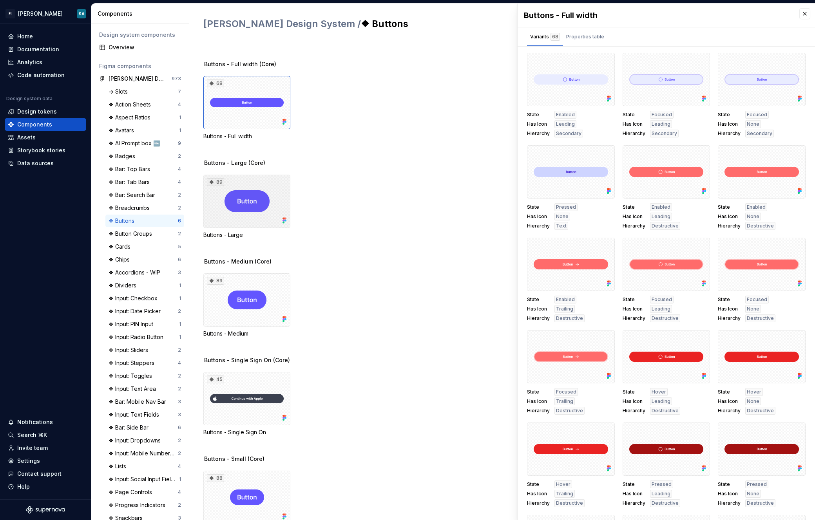
click at [235, 219] on div "89" at bounding box center [246, 201] width 87 height 53
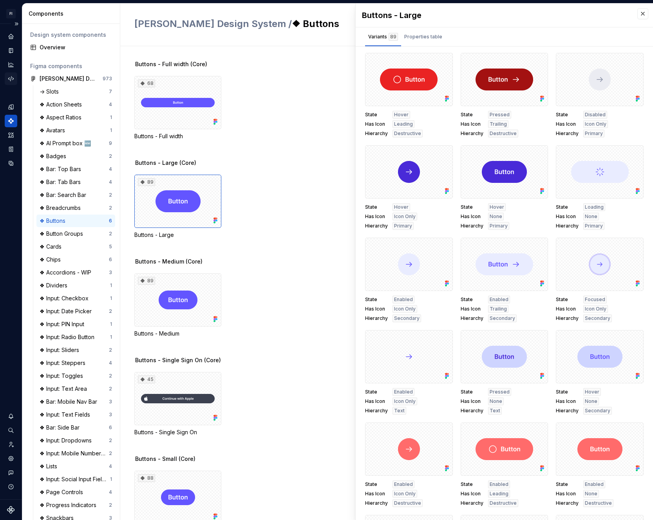
click at [9, 76] on icon "Code automation" at bounding box center [10, 78] width 7 height 7
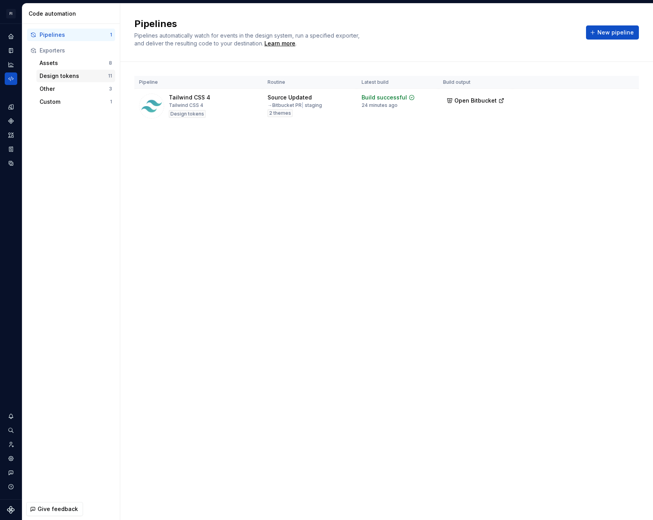
click at [53, 74] on div "Design tokens" at bounding box center [74, 76] width 69 height 8
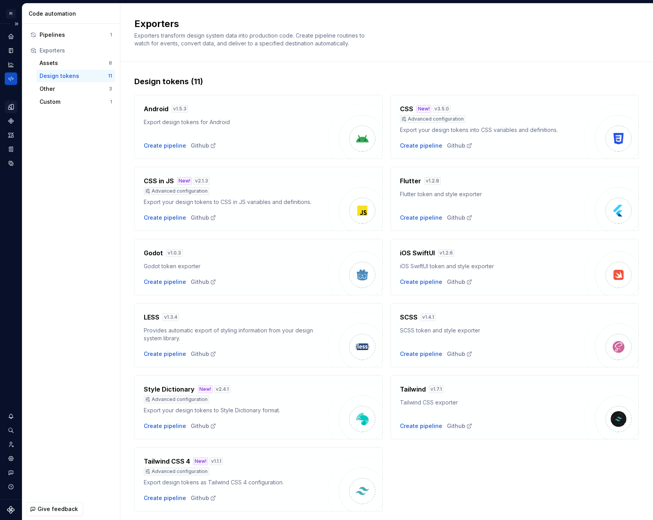
click at [14, 112] on div "Design tokens" at bounding box center [11, 107] width 13 height 13
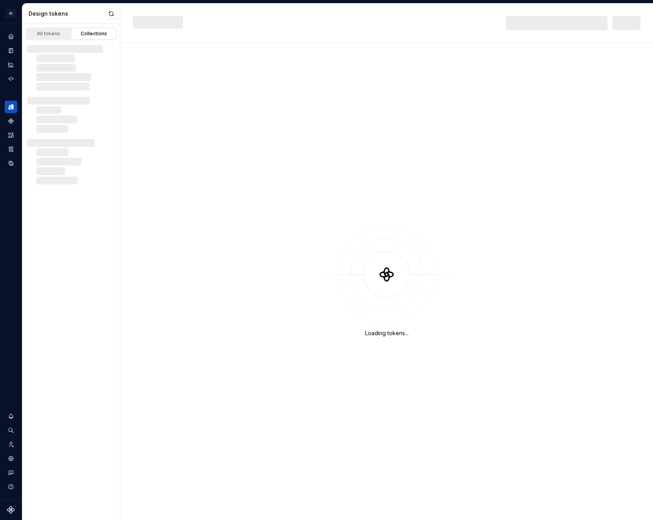
click at [49, 29] on link "All tokens" at bounding box center [48, 34] width 45 height 12
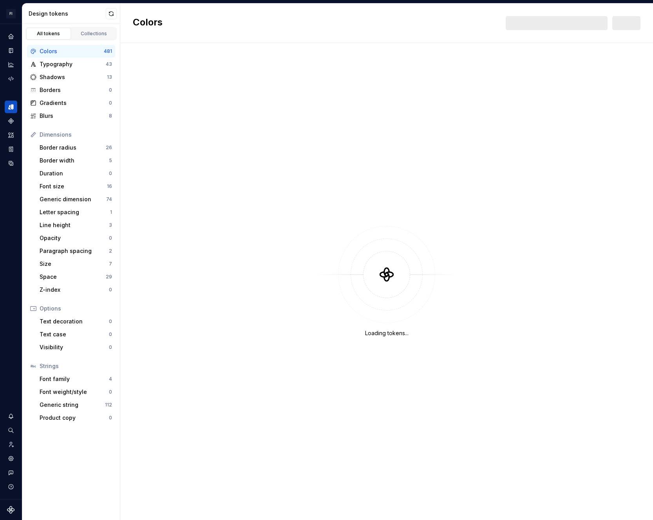
click at [65, 54] on div "Colors" at bounding box center [72, 51] width 64 height 8
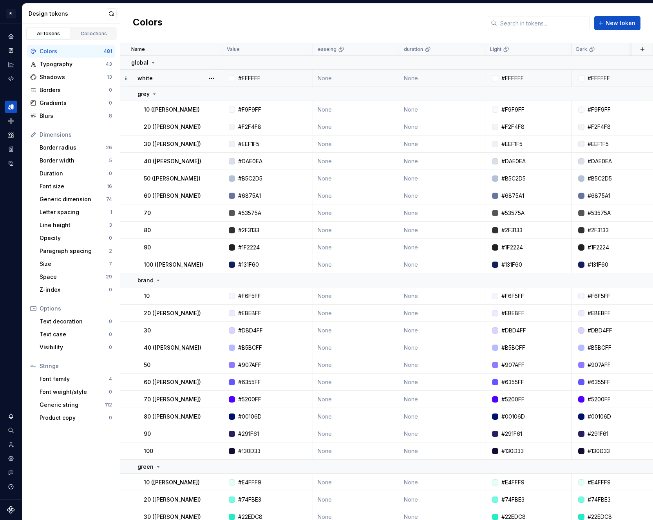
click at [454, 74] on td "None" at bounding box center [442, 78] width 86 height 17
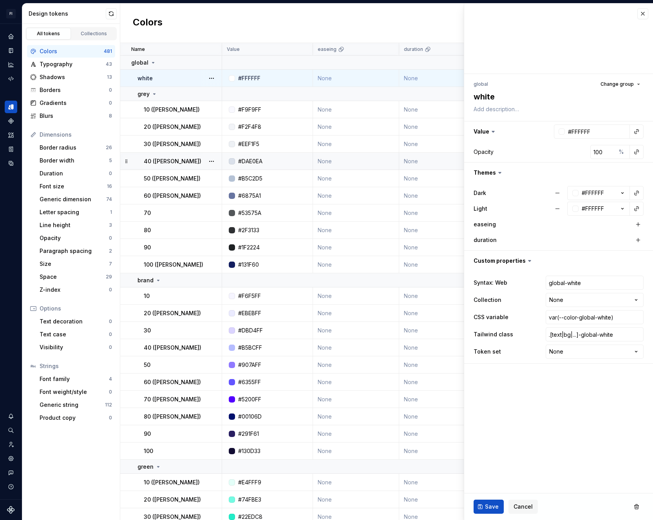
click at [361, 164] on td "None" at bounding box center [356, 161] width 86 height 17
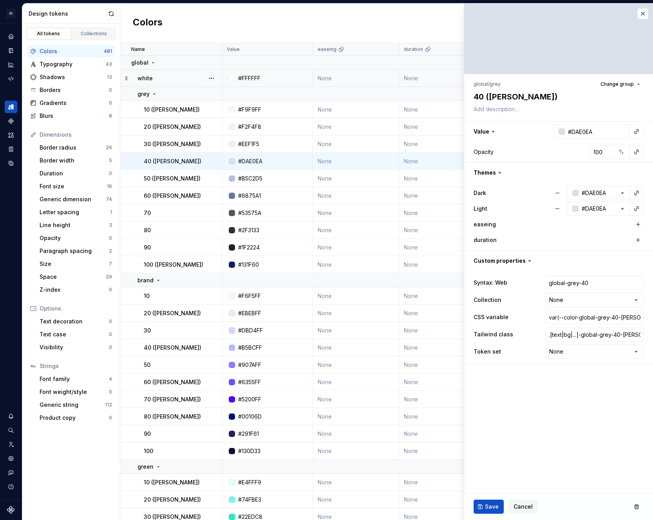
click at [363, 20] on div "Colors New token" at bounding box center [386, 24] width 533 height 40
type textarea "*"
click at [573, 12] on button "button" at bounding box center [642, 13] width 11 height 11
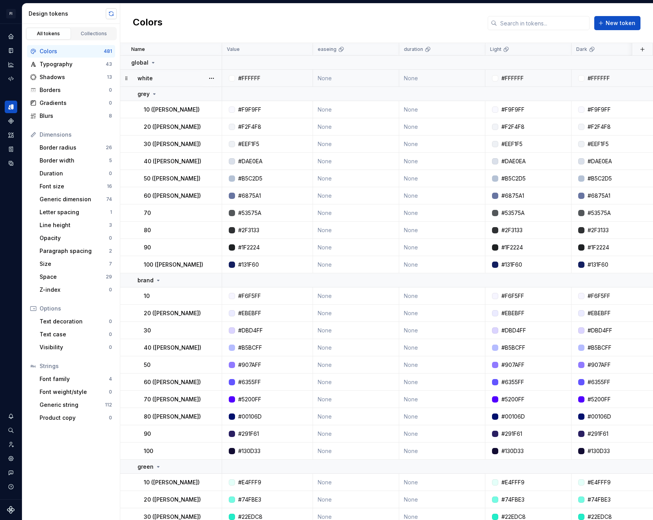
click at [112, 11] on button "button" at bounding box center [111, 13] width 11 height 11
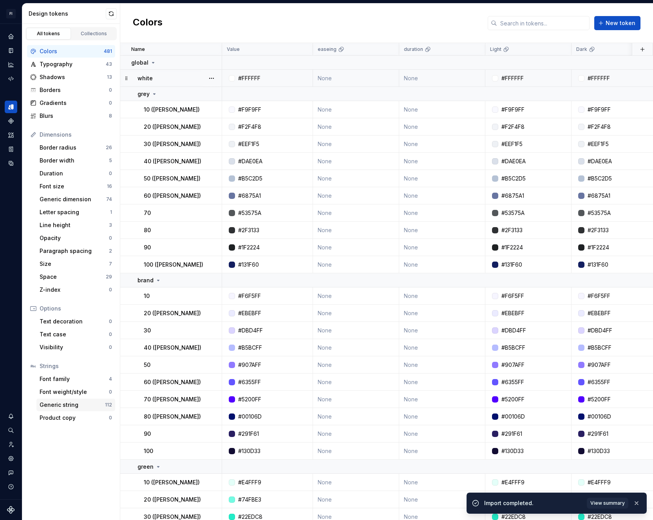
click at [73, 407] on div "Generic string" at bounding box center [72, 405] width 65 height 8
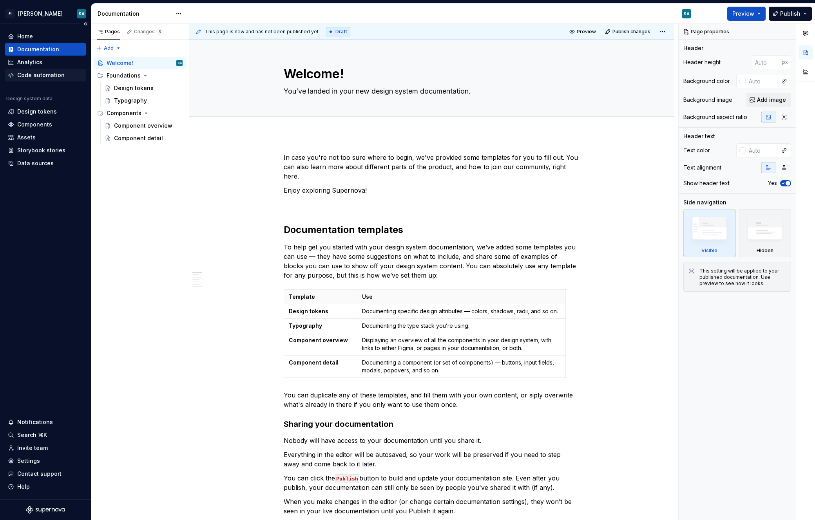
click at [35, 75] on div "Code automation" at bounding box center [40, 75] width 47 height 8
type textarea "*"
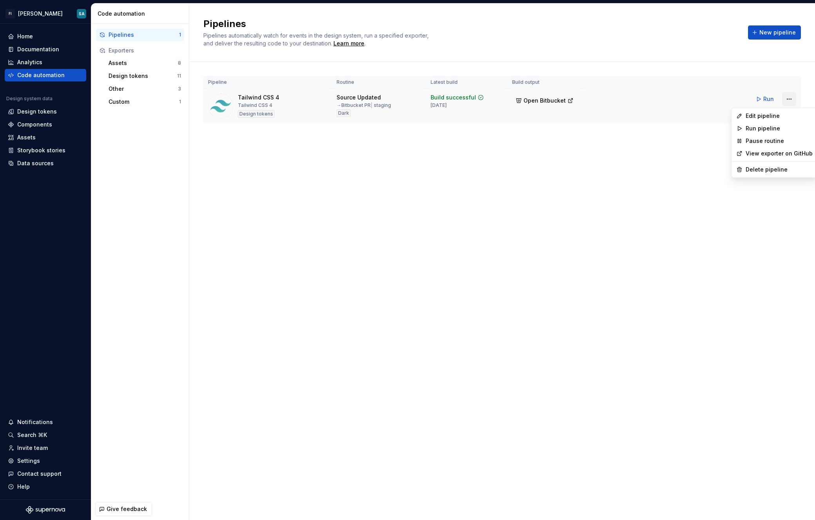
click at [785, 98] on html "FI Stan SA Home Documentation Analytics Code automation Design system data Desi…" at bounding box center [407, 260] width 815 height 520
click at [774, 113] on div "Edit pipeline" at bounding box center [778, 116] width 67 height 8
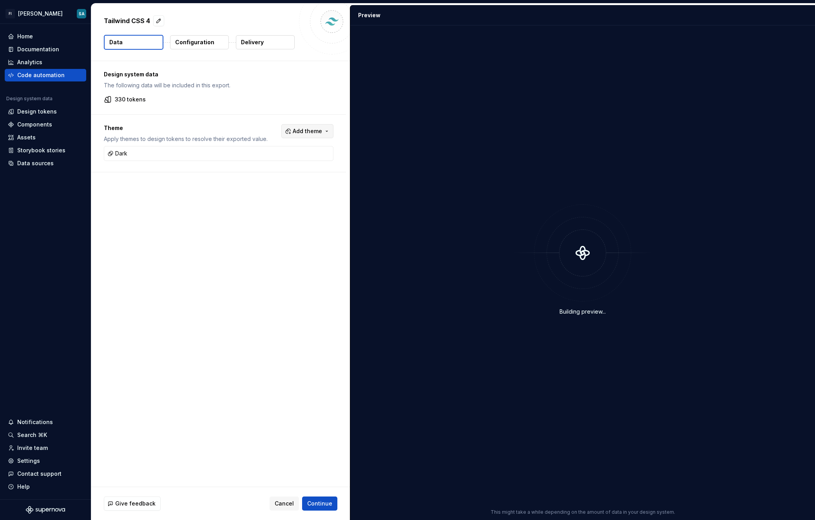
click at [319, 134] on span "Add theme" at bounding box center [307, 131] width 29 height 8
click at [251, 177] on span "Light" at bounding box center [286, 175] width 90 height 13
click at [223, 216] on html "FI Stan SA Home Documentation Analytics Code automation Design system data Desi…" at bounding box center [407, 260] width 815 height 520
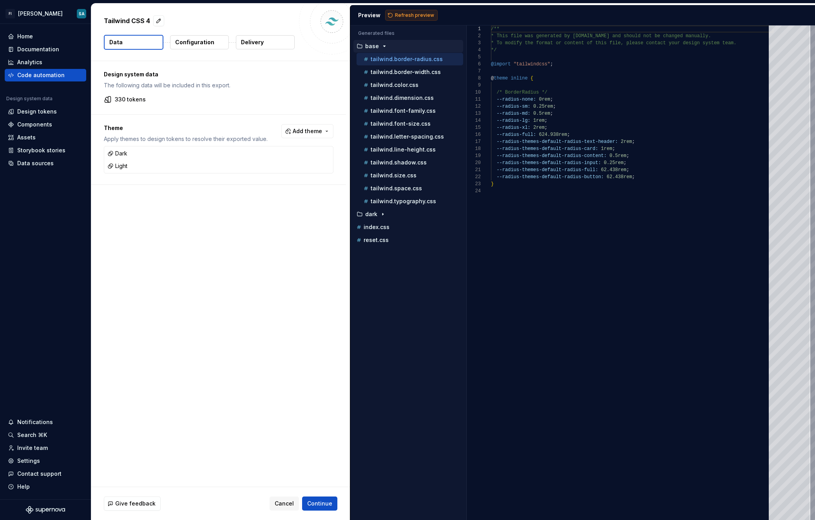
click at [397, 17] on span "Refresh preview" at bounding box center [414, 15] width 39 height 6
click at [382, 239] on icon "button" at bounding box center [383, 240] width 6 height 6
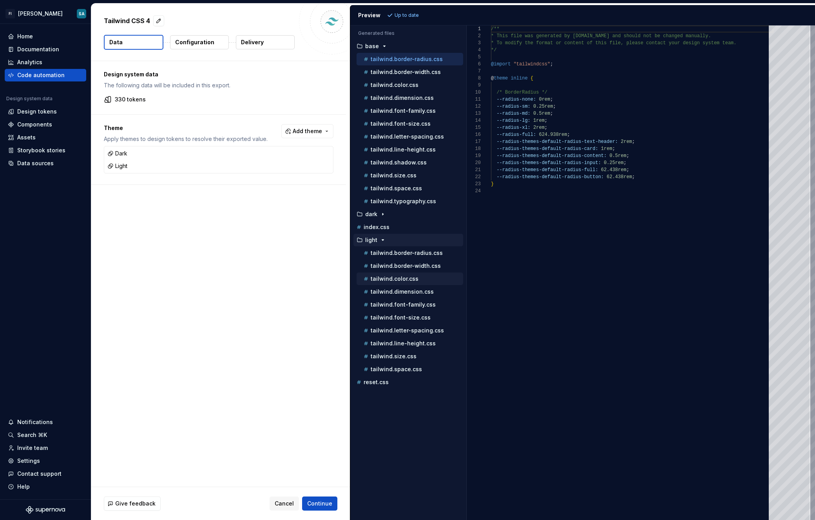
click at [394, 278] on p "tailwind.color.css" at bounding box center [395, 279] width 48 height 6
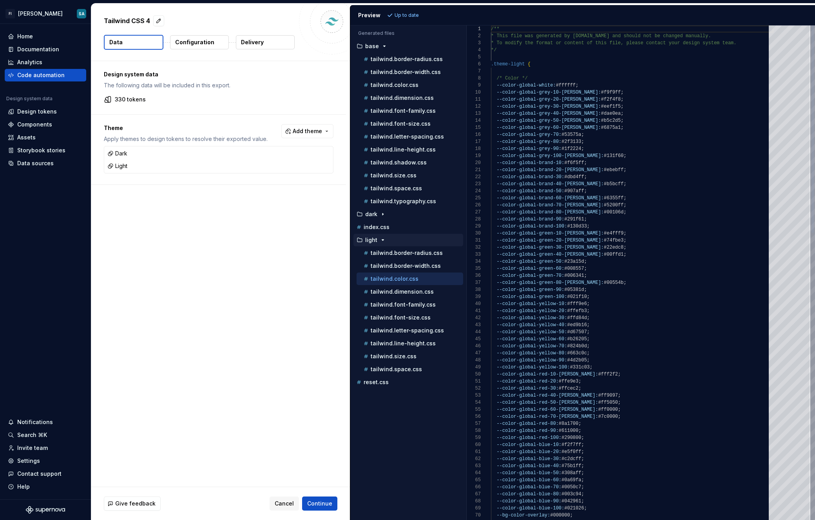
scroll to position [71, 0]
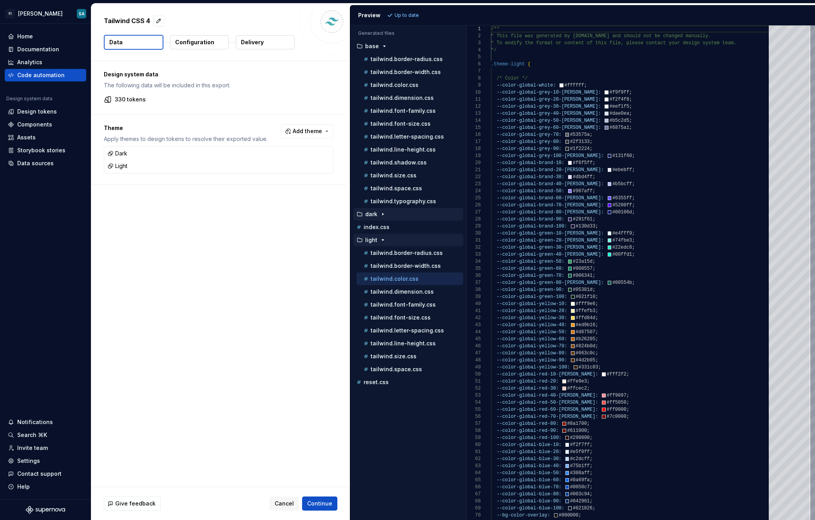
click at [384, 217] on icon "button" at bounding box center [383, 214] width 6 height 6
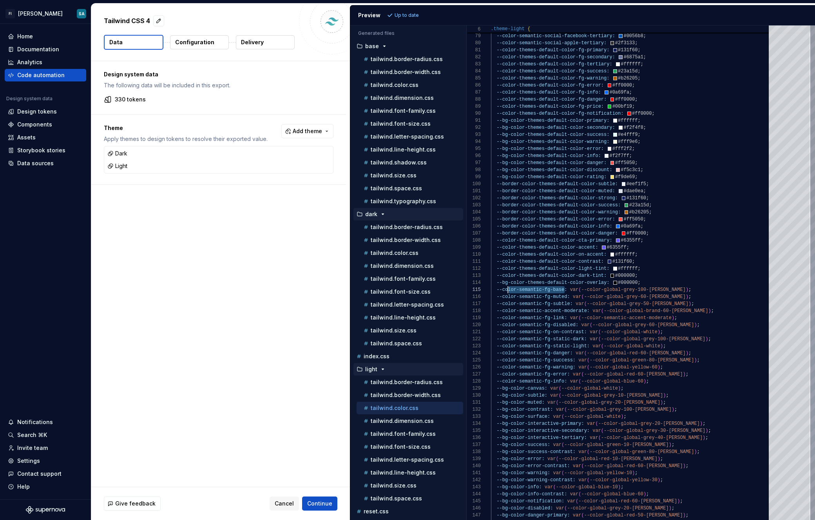
scroll to position [28, 17]
drag, startPoint x: 565, startPoint y: 292, endPoint x: 506, endPoint y: 292, distance: 58.8
click at [506, 292] on div "--color-semantic-social-facebook-secondary: #0067db ; --color-semantic-social-f…" at bounding box center [632, 72] width 282 height 1178
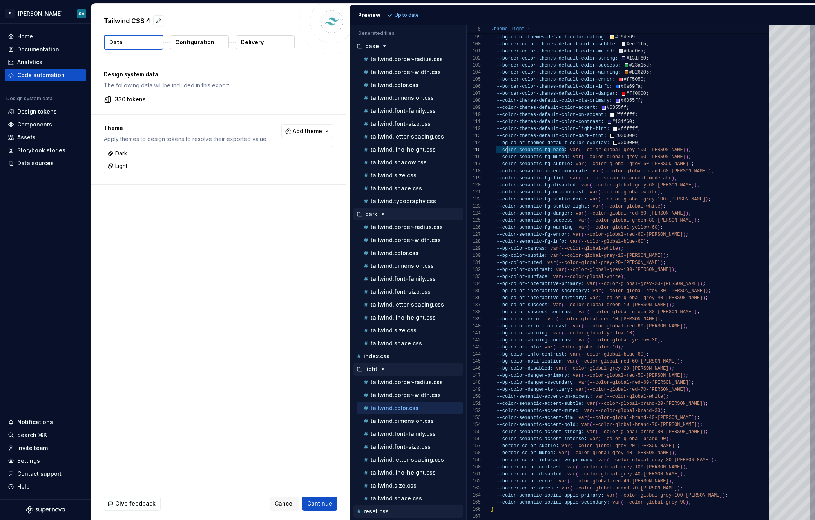
click at [396, 511] on div "reset.css" at bounding box center [409, 512] width 108 height 8
type textarea "**********"
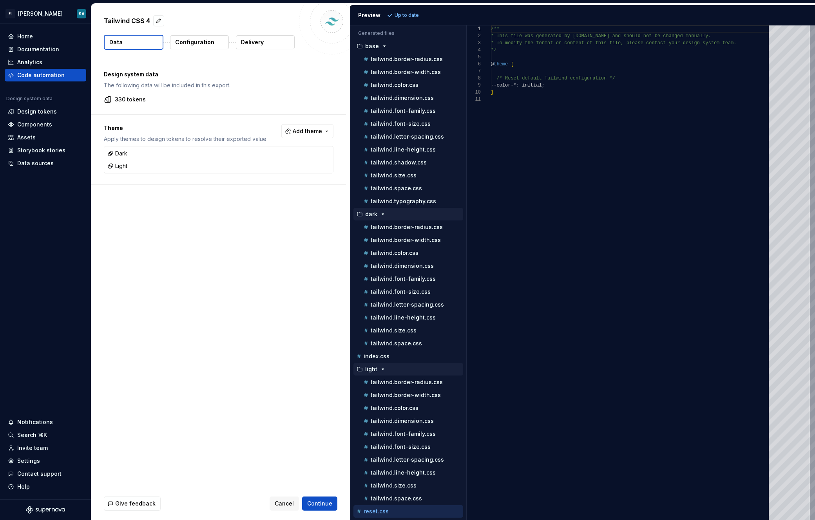
click at [238, 196] on div "Design system data The following data will be included in this export. 330 toke…" at bounding box center [220, 274] width 259 height 426
click at [317, 499] on button "Continue" at bounding box center [319, 504] width 35 height 14
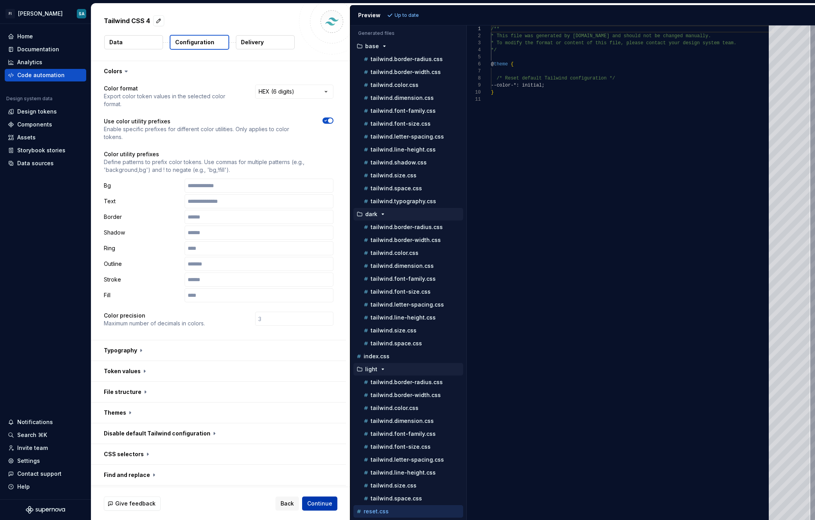
click at [317, 499] on button "Continue" at bounding box center [319, 504] width 35 height 14
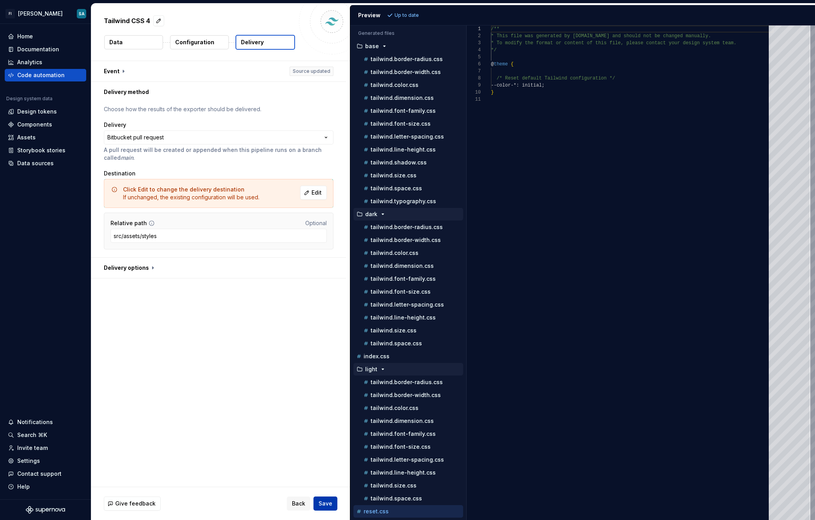
click at [317, 499] on button "Save" at bounding box center [325, 504] width 24 height 14
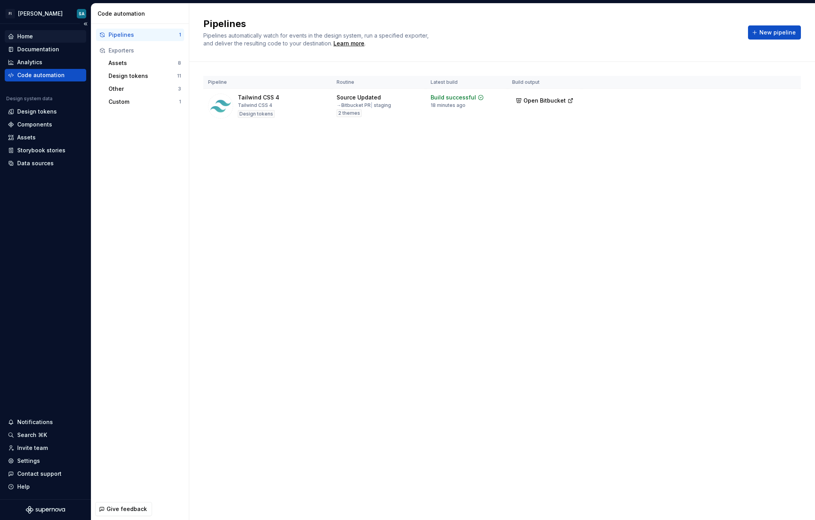
click at [32, 40] on div "Home" at bounding box center [25, 37] width 16 height 8
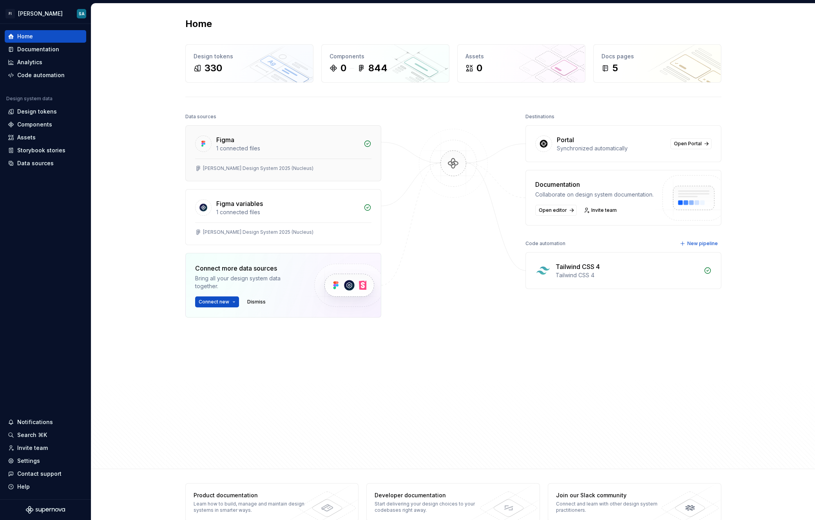
click at [260, 145] on div "1 connected files" at bounding box center [287, 149] width 143 height 8
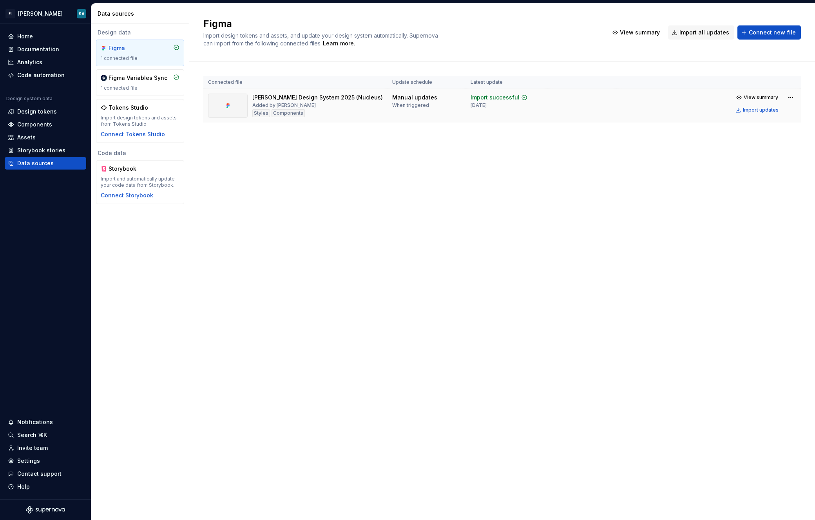
click at [334, 109] on div "Stan Design System 2025 (Nucleus) Added by Stan Admin Styles Components" at bounding box center [317, 106] width 130 height 24
click at [774, 97] on span "View summary" at bounding box center [760, 97] width 34 height 6
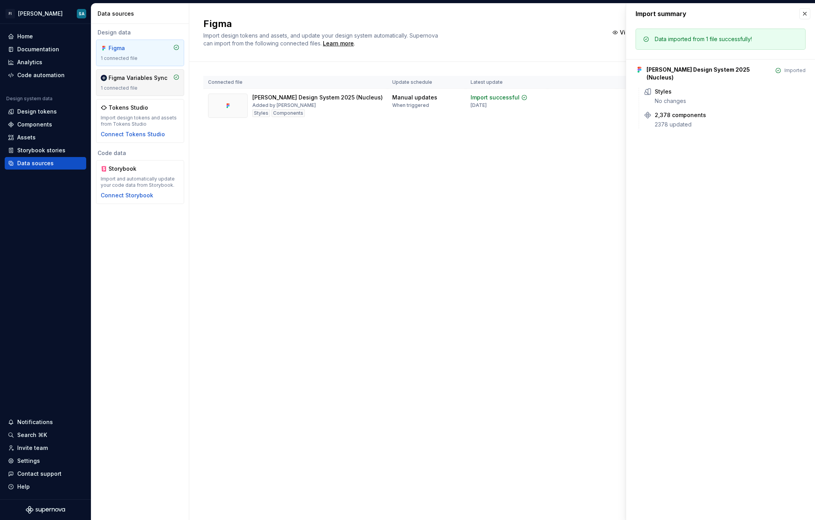
click at [134, 77] on div "Figma Variables Sync" at bounding box center [138, 78] width 59 height 8
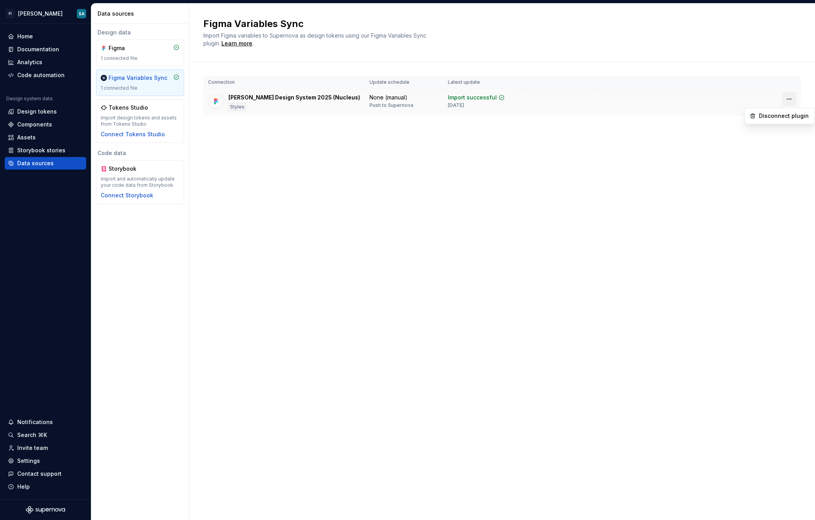
click at [785, 98] on html "FI Stan SA Home Documentation Analytics Code automation Design system data Desi…" at bounding box center [407, 260] width 815 height 520
click at [620, 87] on html "FI Stan SA Home Documentation Analytics Code automation Design system data Desi…" at bounding box center [407, 260] width 815 height 520
click at [448, 95] on div "Import successful" at bounding box center [472, 98] width 49 height 8
click at [295, 97] on div "Stan Design System 2025 (Nucleus)" at bounding box center [294, 98] width 132 height 8
click at [142, 58] on div "1 connected file" at bounding box center [140, 58] width 79 height 6
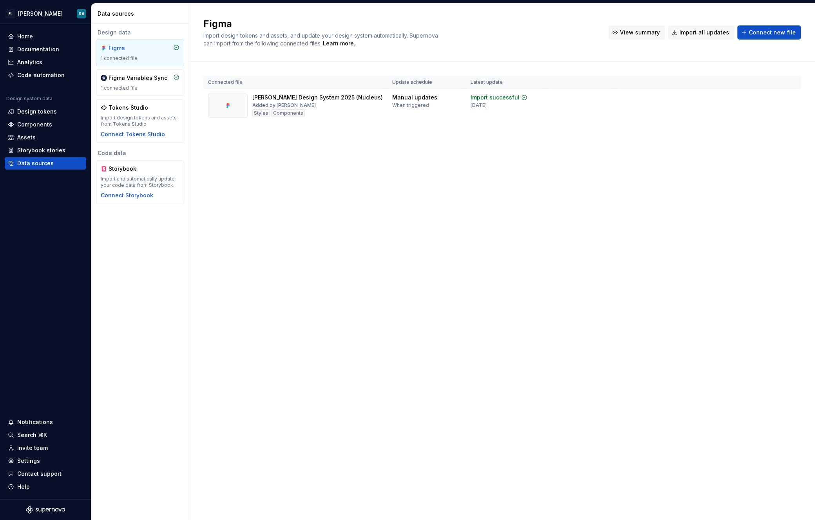
click at [648, 33] on span "View summary" at bounding box center [640, 33] width 40 height 8
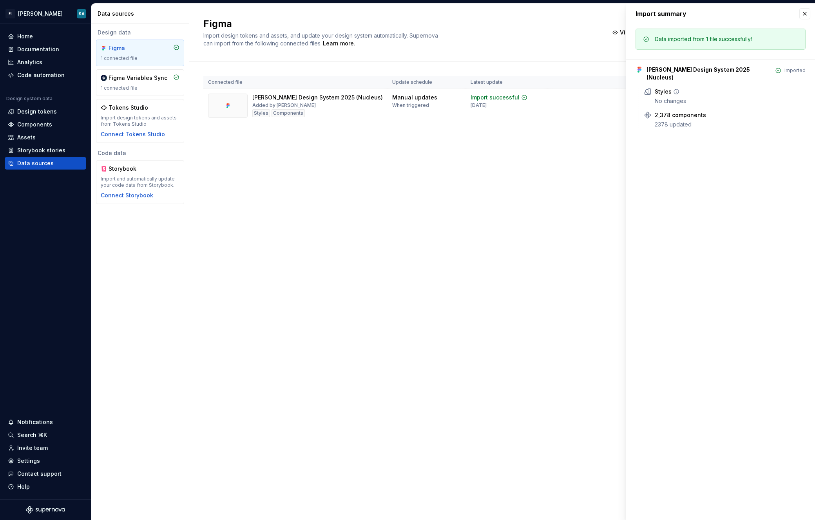
click at [657, 88] on div "Styles" at bounding box center [663, 92] width 17 height 8
click at [801, 11] on button "button" at bounding box center [804, 13] width 11 height 11
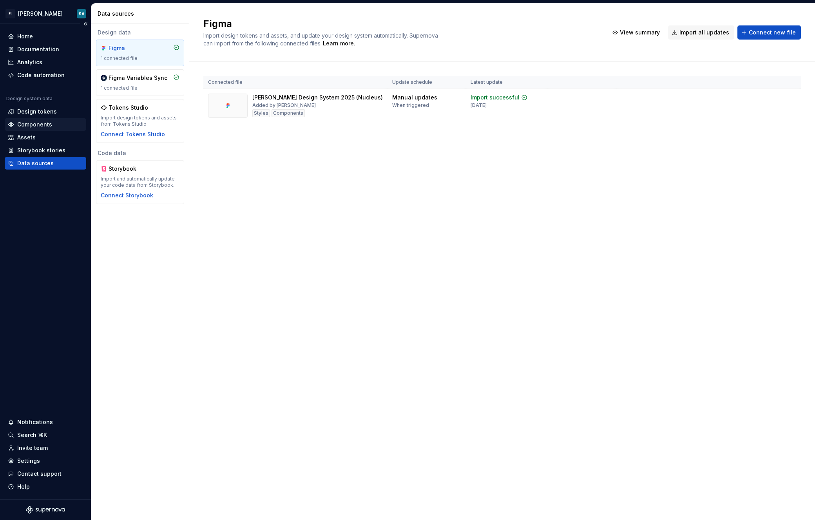
click at [33, 127] on div "Components" at bounding box center [34, 125] width 35 height 8
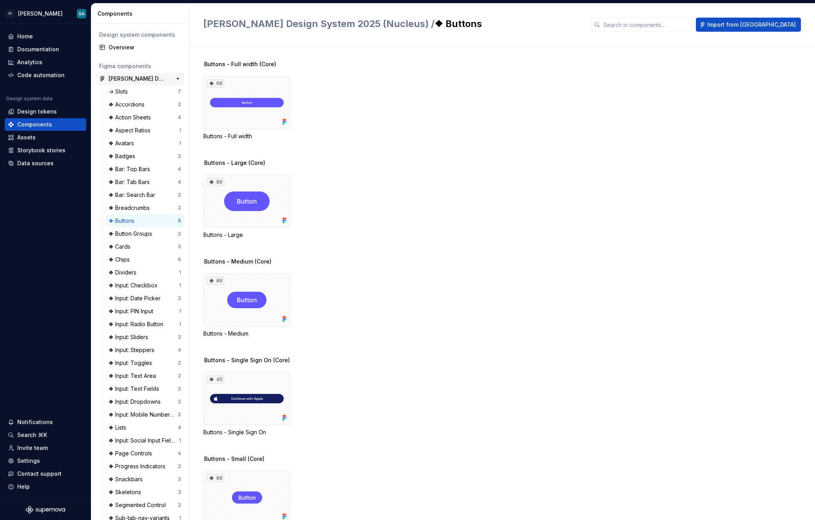
click at [149, 75] on div "Stan Design System 2025 (Nucleus)" at bounding box center [138, 79] width 58 height 8
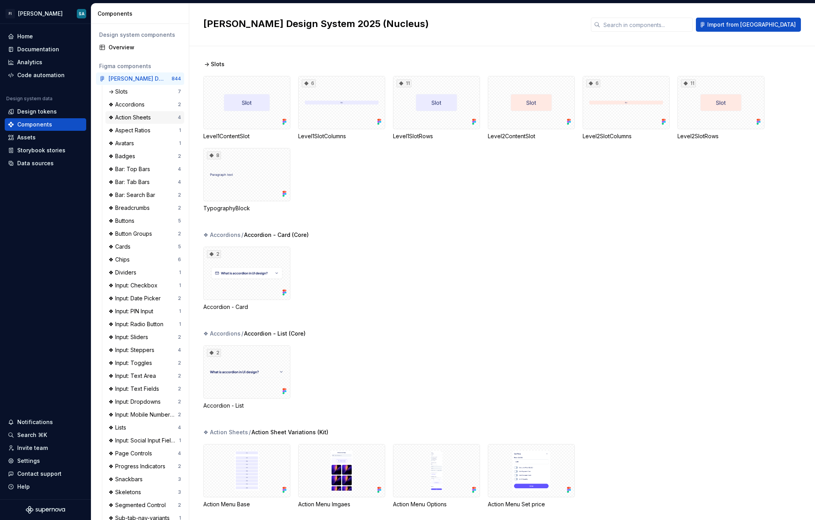
click at [140, 118] on div "❖ Action Sheets" at bounding box center [131, 118] width 45 height 8
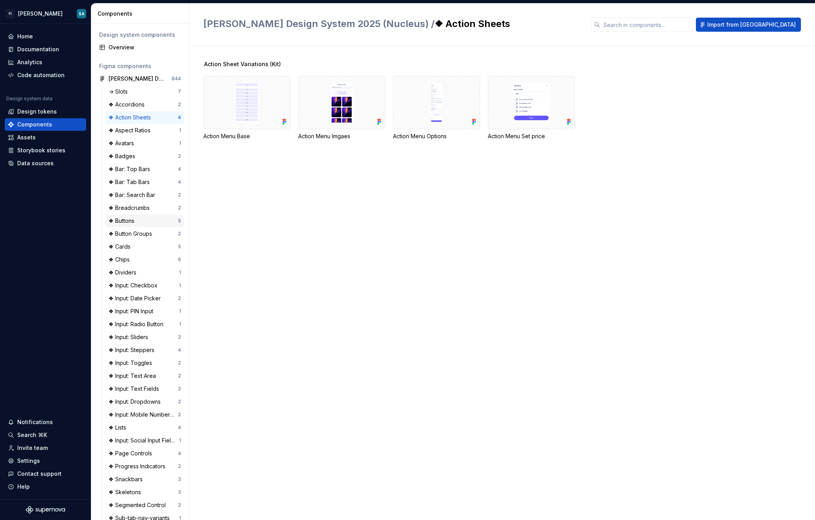
click at [146, 226] on div "❖ Buttons 5" at bounding box center [144, 221] width 79 height 13
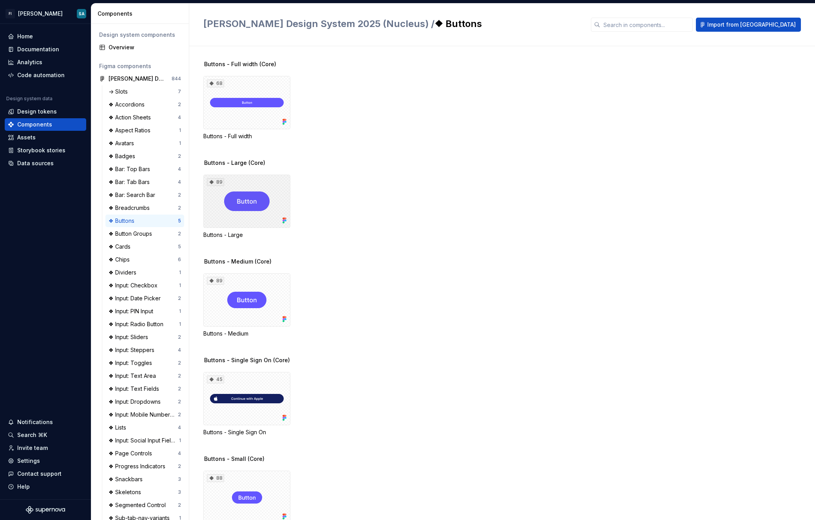
click at [265, 189] on div "89" at bounding box center [246, 201] width 87 height 53
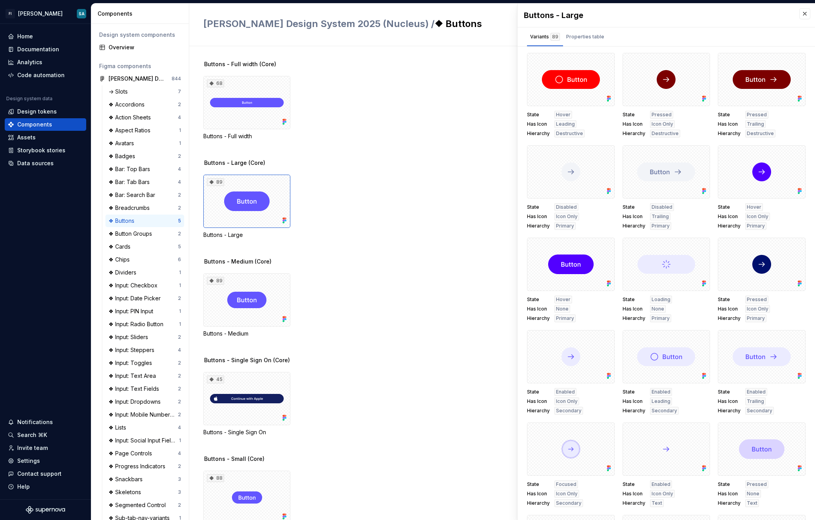
click at [564, 320] on span "Primary" at bounding box center [565, 318] width 18 height 6
click at [657, 304] on div "State Loading Has Icon None Hierarchy Primary" at bounding box center [666, 309] width 88 height 27
click at [601, 244] on button "button" at bounding box center [605, 246] width 11 height 11
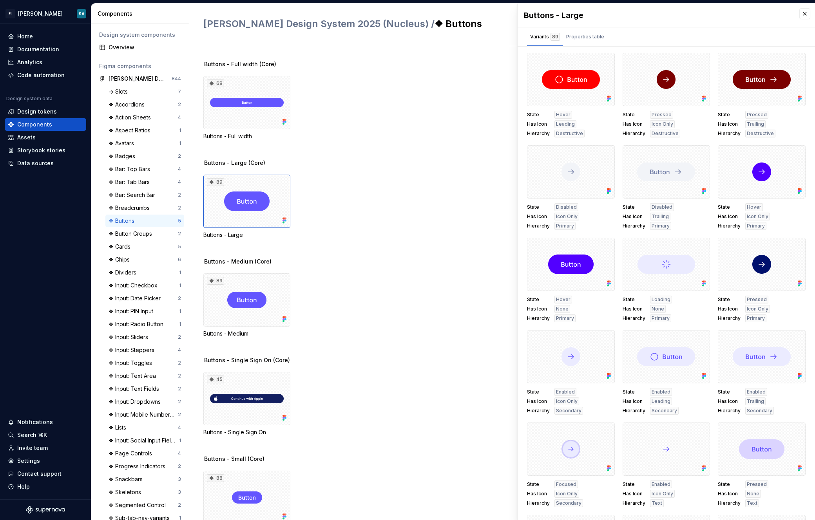
click at [583, 36] on div "Properties table" at bounding box center [585, 37] width 38 height 8
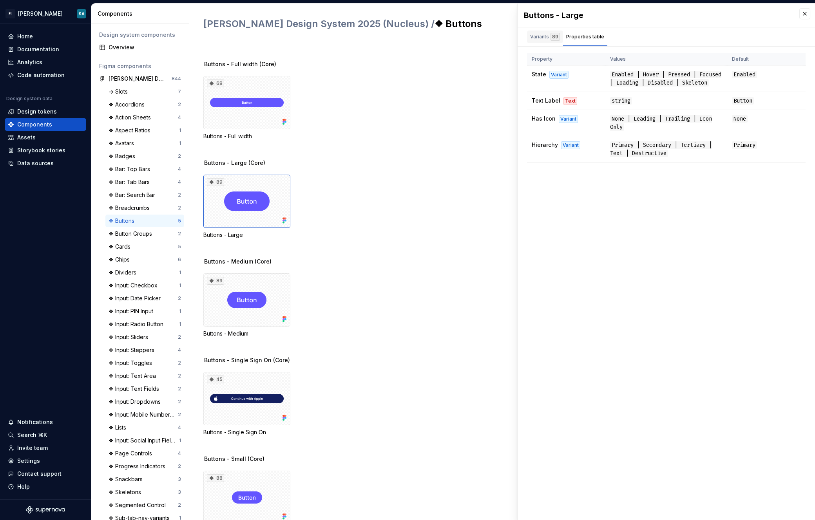
click at [548, 36] on div "Variants 89" at bounding box center [545, 37] width 30 height 8
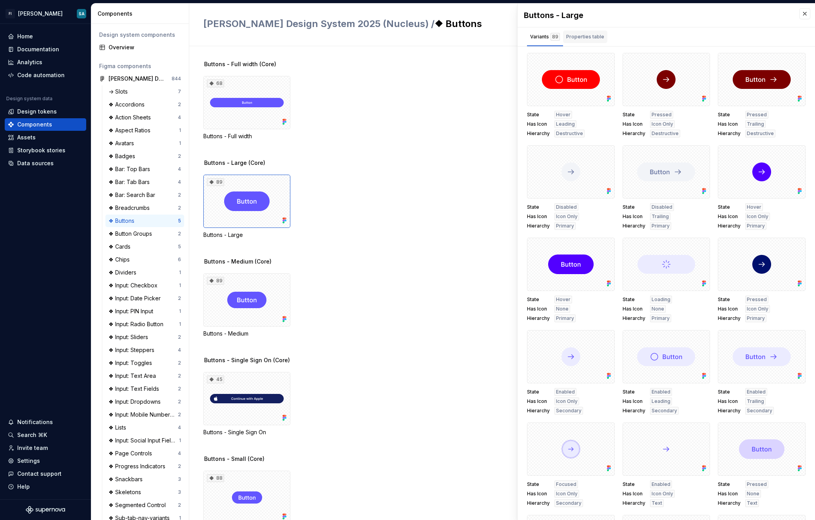
click at [573, 36] on div "Properties table" at bounding box center [585, 37] width 38 height 8
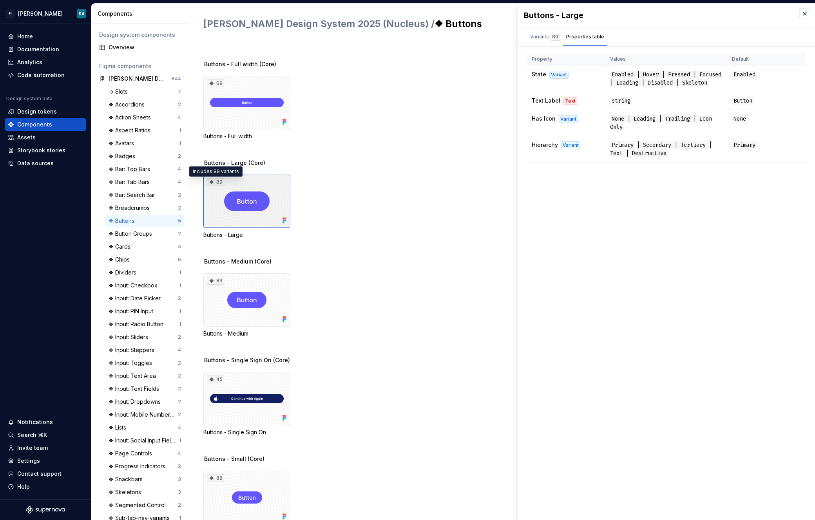
click at [215, 181] on div "89" at bounding box center [215, 182] width 17 height 8
click at [535, 37] on div "Variants 89" at bounding box center [545, 37] width 30 height 8
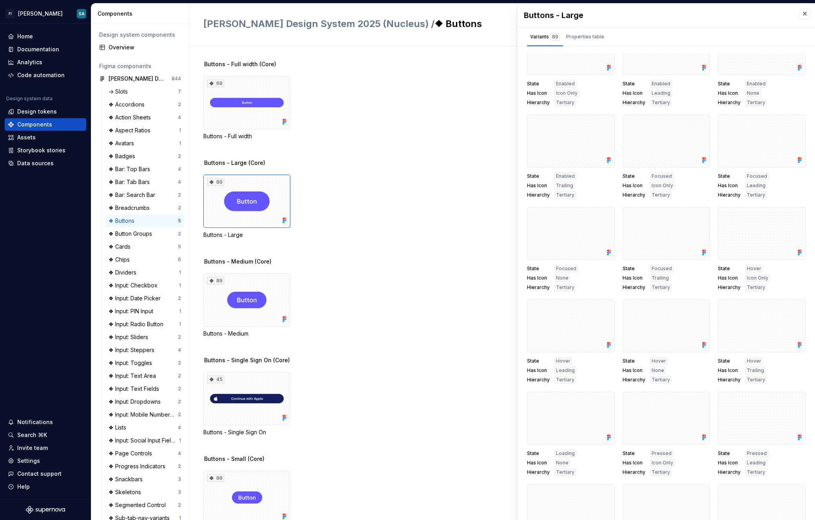
scroll to position [2301, 0]
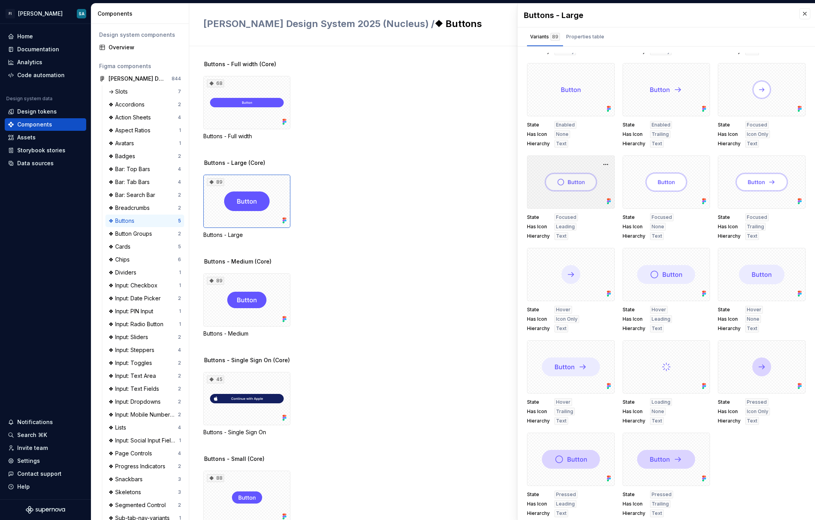
click at [578, 193] on div at bounding box center [571, 182] width 88 height 53
click at [592, 177] on div at bounding box center [571, 182] width 88 height 53
click at [566, 227] on span "Leading" at bounding box center [565, 227] width 19 height 6
click at [564, 227] on span "Leading" at bounding box center [565, 227] width 19 height 6
click at [559, 235] on span "Text" at bounding box center [561, 236] width 11 height 6
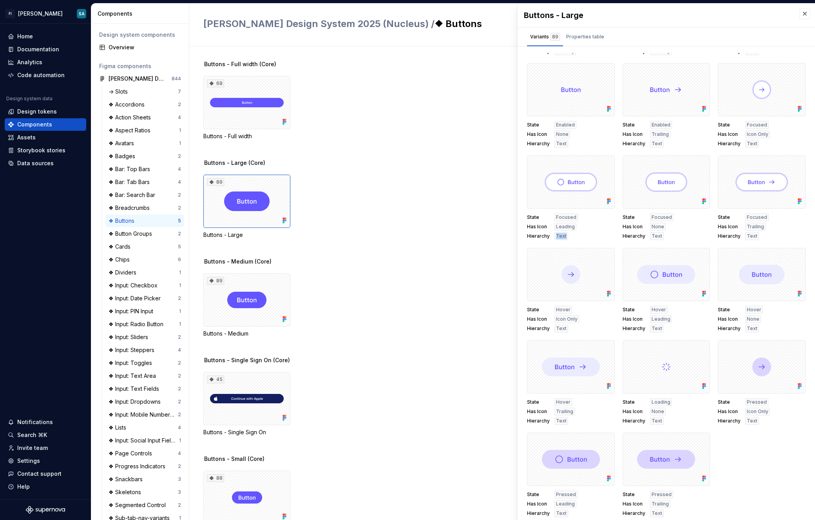
click at [559, 235] on span "Text" at bounding box center [561, 236] width 11 height 6
click at [562, 228] on span "Leading" at bounding box center [565, 227] width 19 height 6
click at [563, 222] on div "State Focused Has Icon Leading Hierarchy Text" at bounding box center [571, 226] width 88 height 27
click at [564, 219] on span "Focused" at bounding box center [566, 217] width 20 height 6
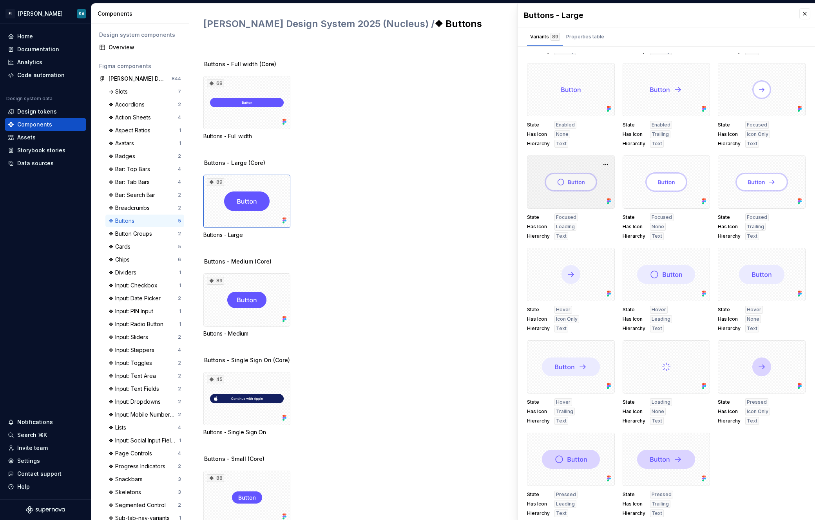
click at [609, 201] on icon at bounding box center [610, 202] width 2 height 2
click at [601, 165] on button "button" at bounding box center [605, 164] width 11 height 11
click at [591, 175] on span "Open in Figma" at bounding box center [572, 188] width 67 height 28
click at [39, 117] on div "Design tokens" at bounding box center [45, 111] width 81 height 13
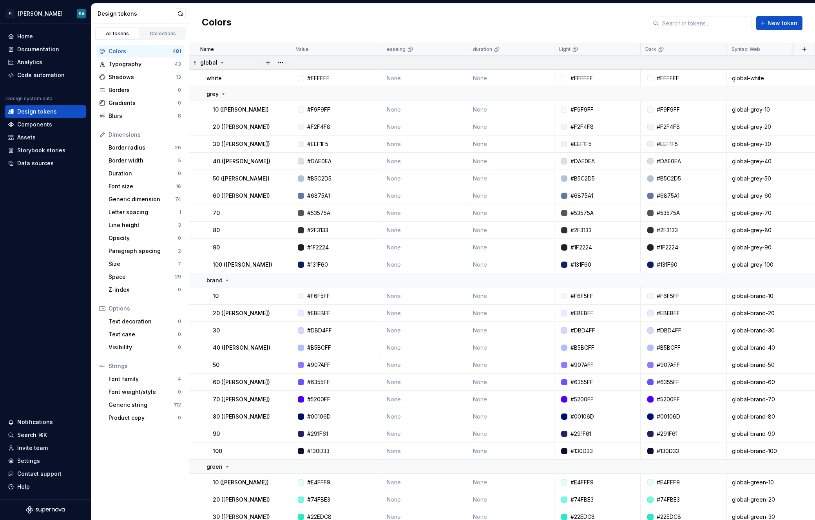
click at [221, 64] on icon at bounding box center [222, 63] width 6 height 6
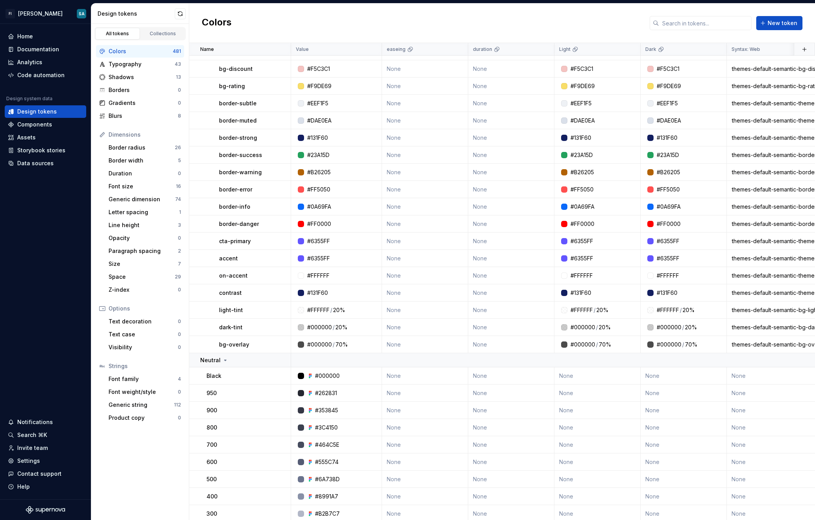
scroll to position [1565, 0]
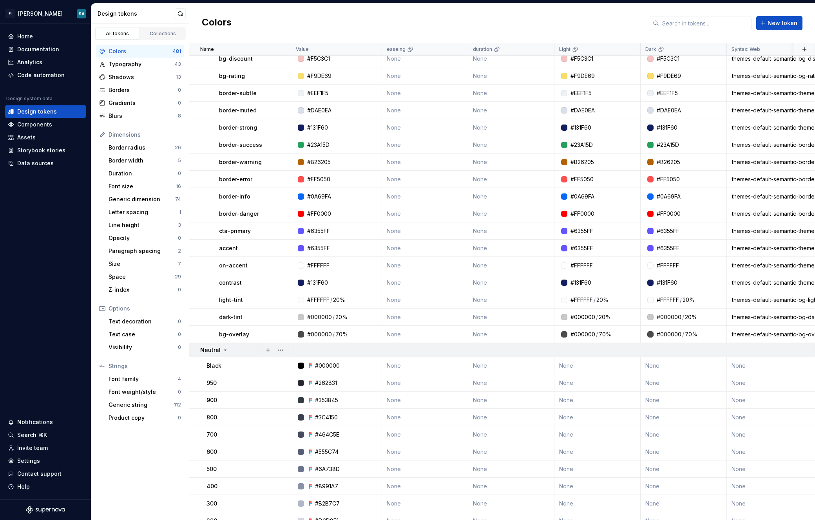
click at [223, 351] on icon at bounding box center [225, 350] width 6 height 6
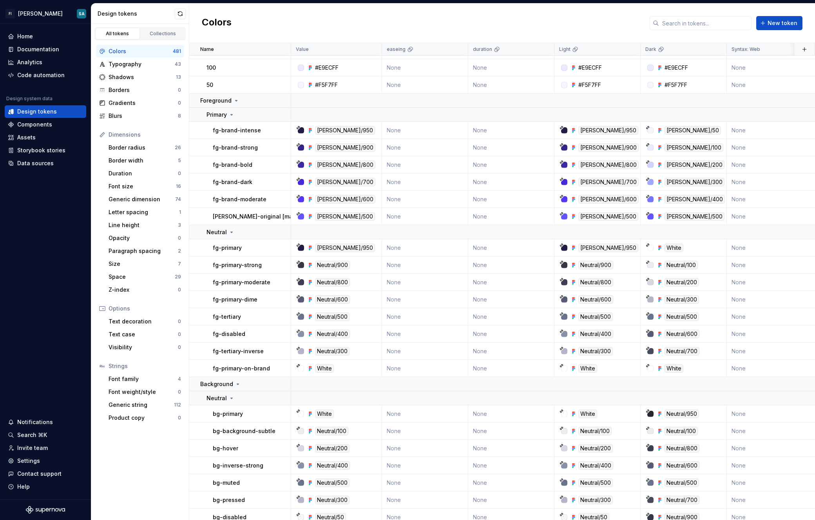
scroll to position [3788, 0]
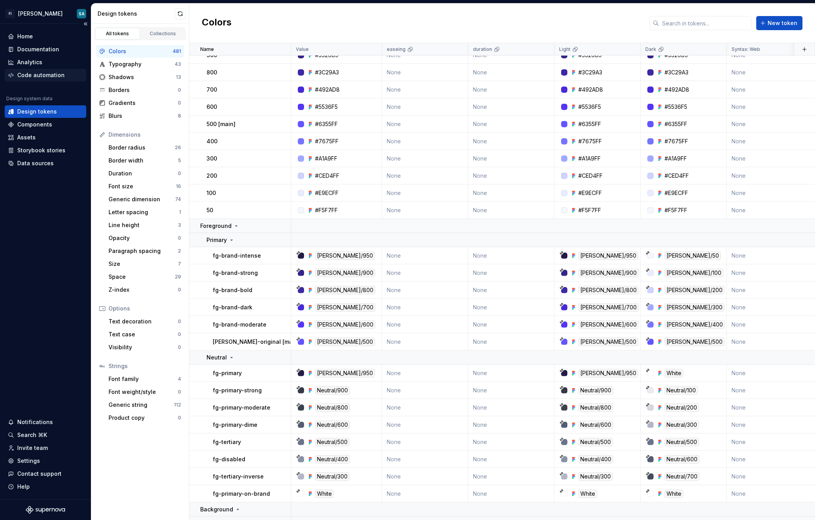
click at [37, 71] on div "Code automation" at bounding box center [45, 75] width 81 height 13
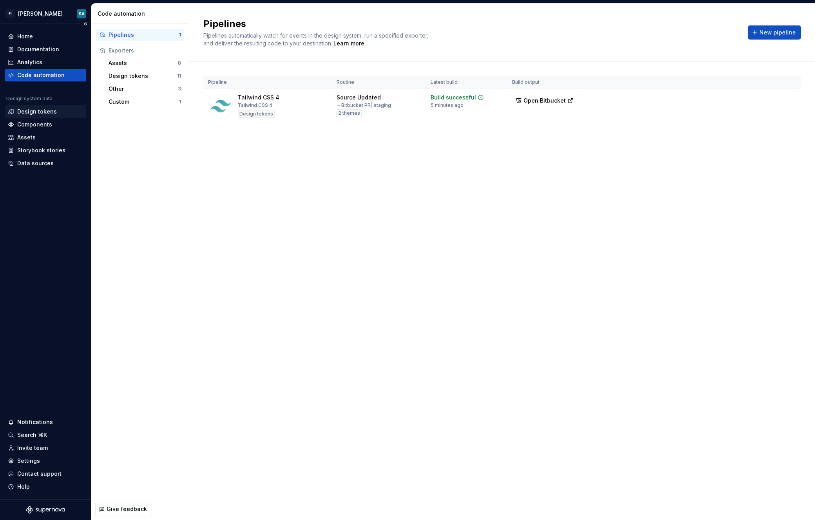
click at [33, 112] on div "Design tokens" at bounding box center [37, 112] width 40 height 8
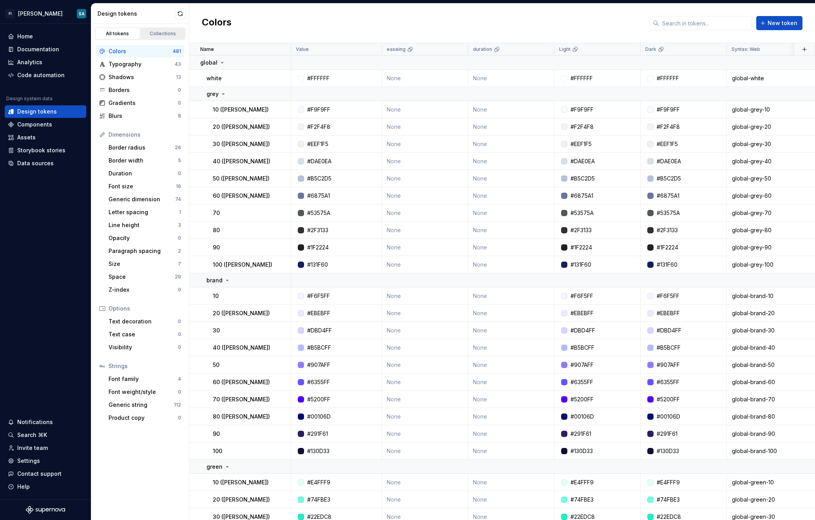
click at [153, 35] on div "Collections" at bounding box center [162, 34] width 39 height 6
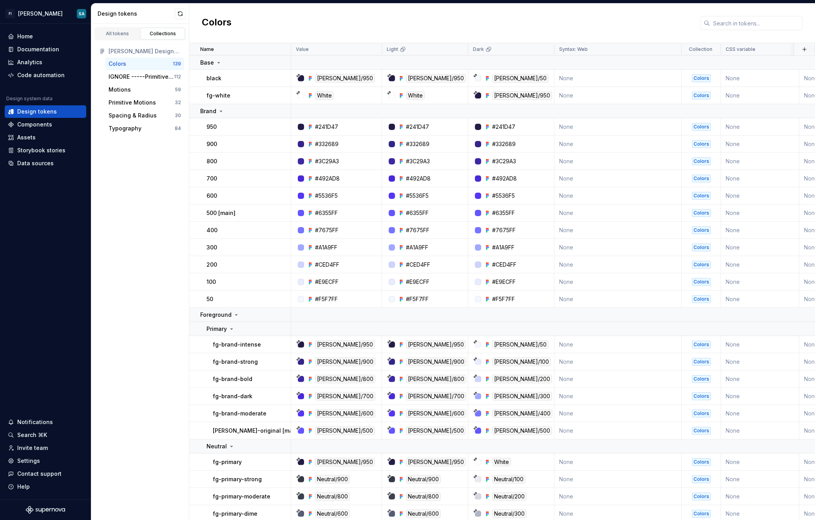
click at [141, 65] on div "Colors" at bounding box center [141, 64] width 64 height 8
click at [34, 73] on div "Code automation" at bounding box center [40, 75] width 47 height 8
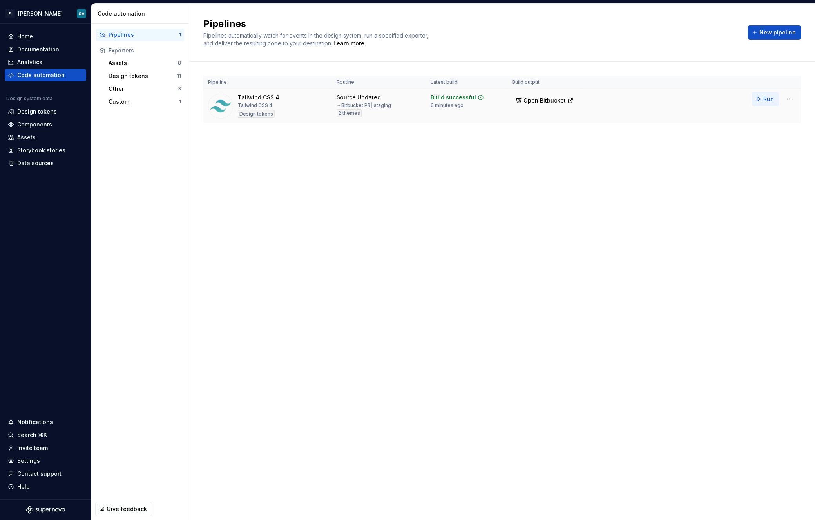
click at [767, 99] on span "Run" at bounding box center [768, 99] width 11 height 8
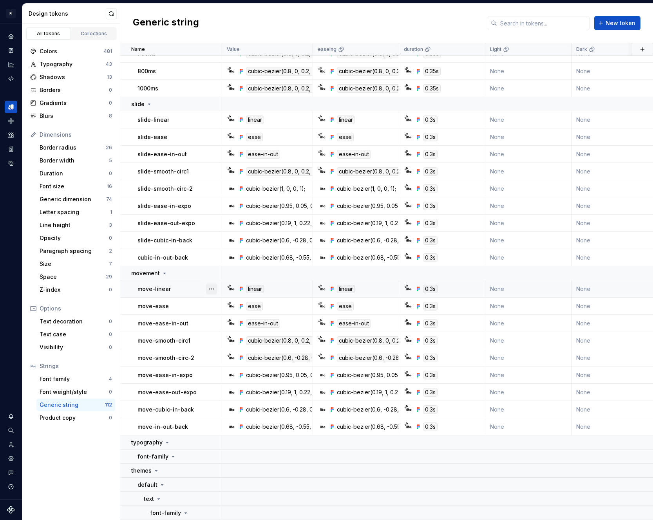
scroll to position [2008, 0]
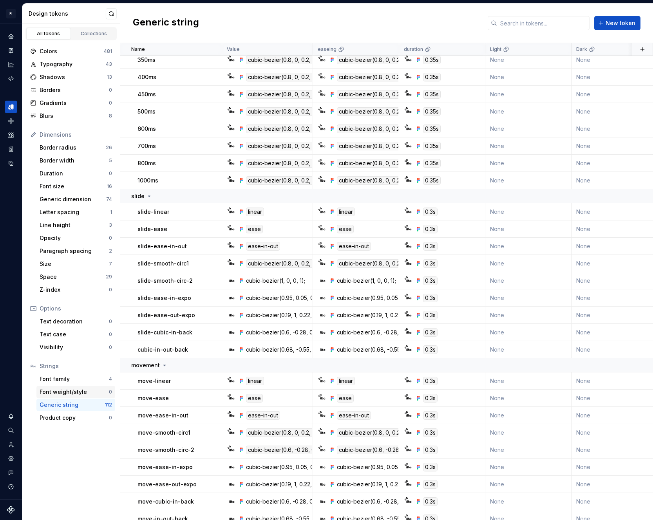
click at [71, 393] on div "Font weight/style" at bounding box center [74, 392] width 69 height 8
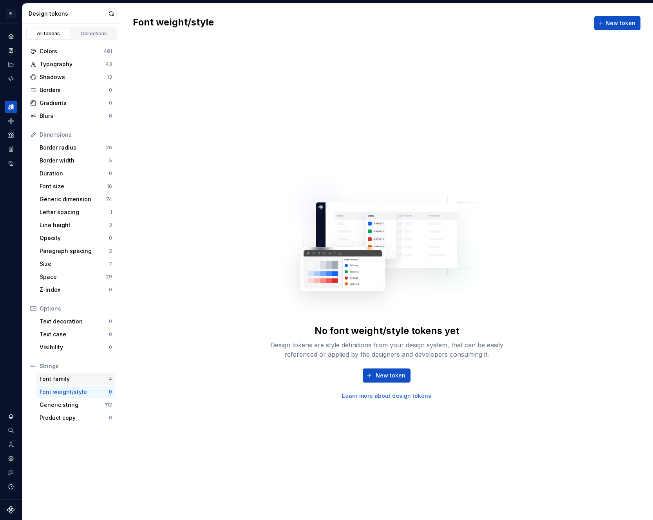
click at [72, 383] on div "Font family" at bounding box center [74, 379] width 69 height 8
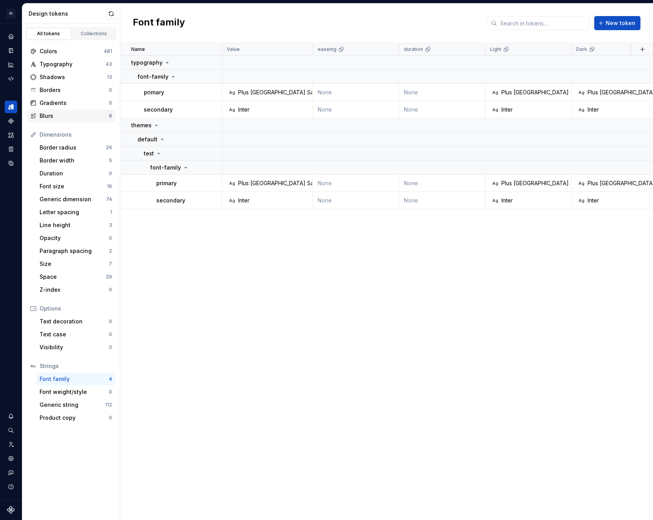
click at [62, 116] on div "Blurs" at bounding box center [74, 116] width 69 height 8
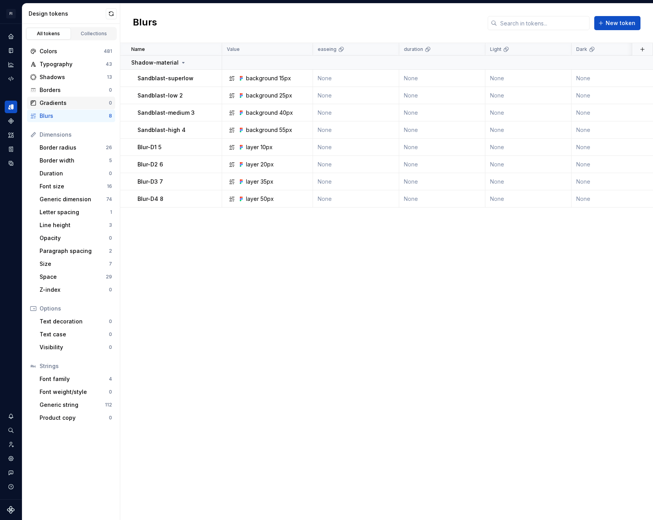
click at [55, 101] on div "Gradients" at bounding box center [74, 103] width 69 height 8
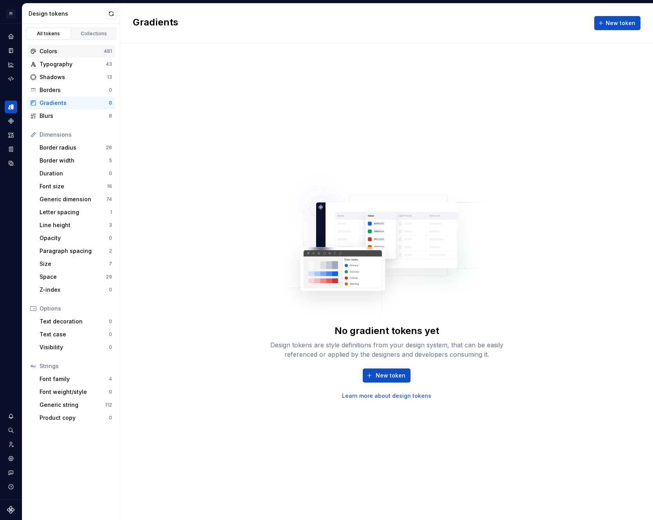
click at [61, 57] on div "Colors 481" at bounding box center [71, 51] width 88 height 13
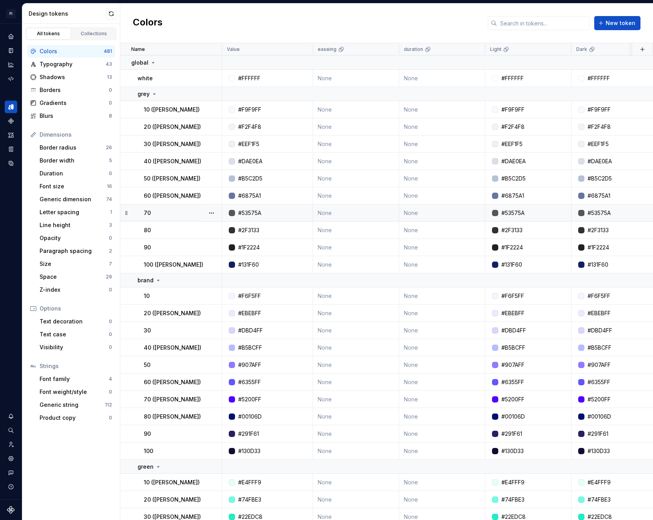
scroll to position [216, 0]
